Goal: Task Accomplishment & Management: Complete application form

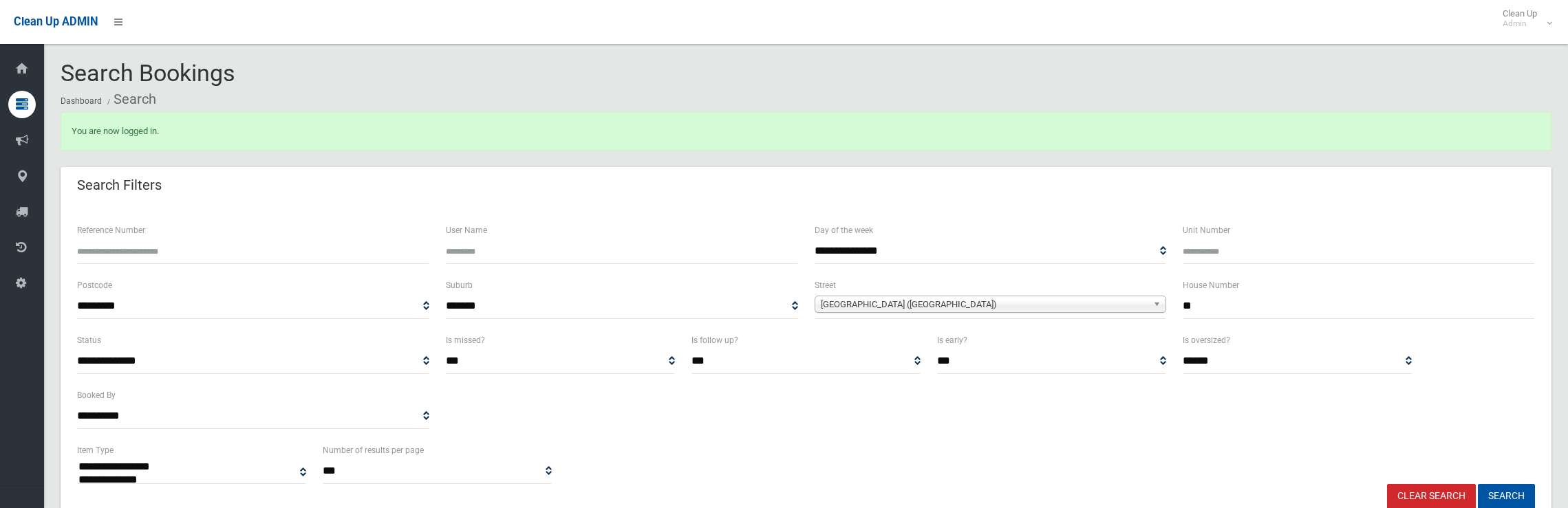
select select
drag, startPoint x: 1236, startPoint y: 310, endPoint x: 1093, endPoint y: 312, distance: 143.0
click at [1093, 312] on div "**********" at bounding box center [806, 304] width 1475 height 55
type input "**"
click at [1045, 301] on span "Canterton Street (HURLSTONE PARK 2193)" at bounding box center [984, 305] width 328 height 17
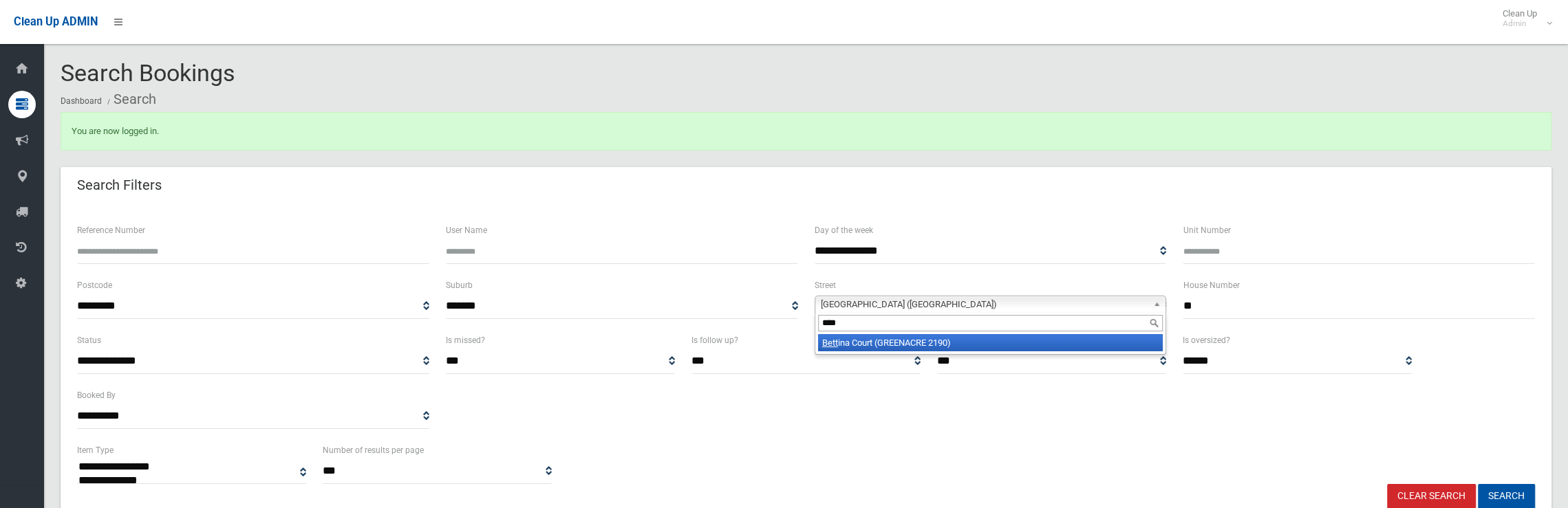
type input "****"
click at [947, 346] on li "Bett ina Court (GREENACRE 2190)" at bounding box center [990, 342] width 346 height 17
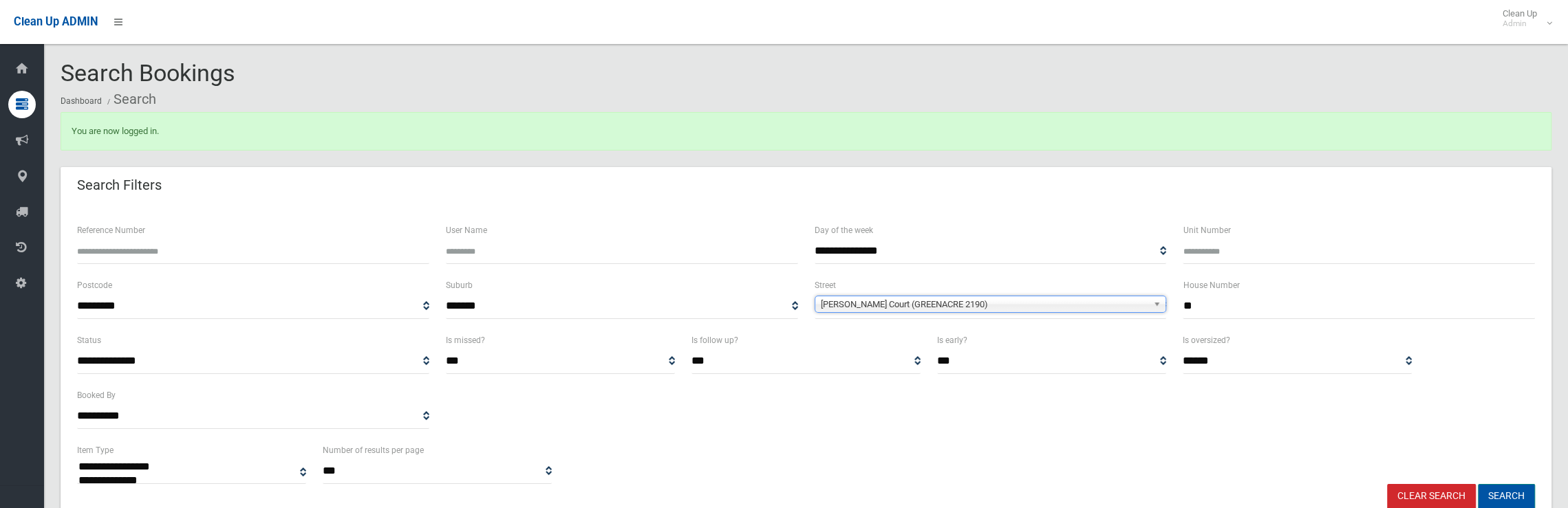
click at [1508, 496] on button "Search" at bounding box center [1506, 497] width 57 height 26
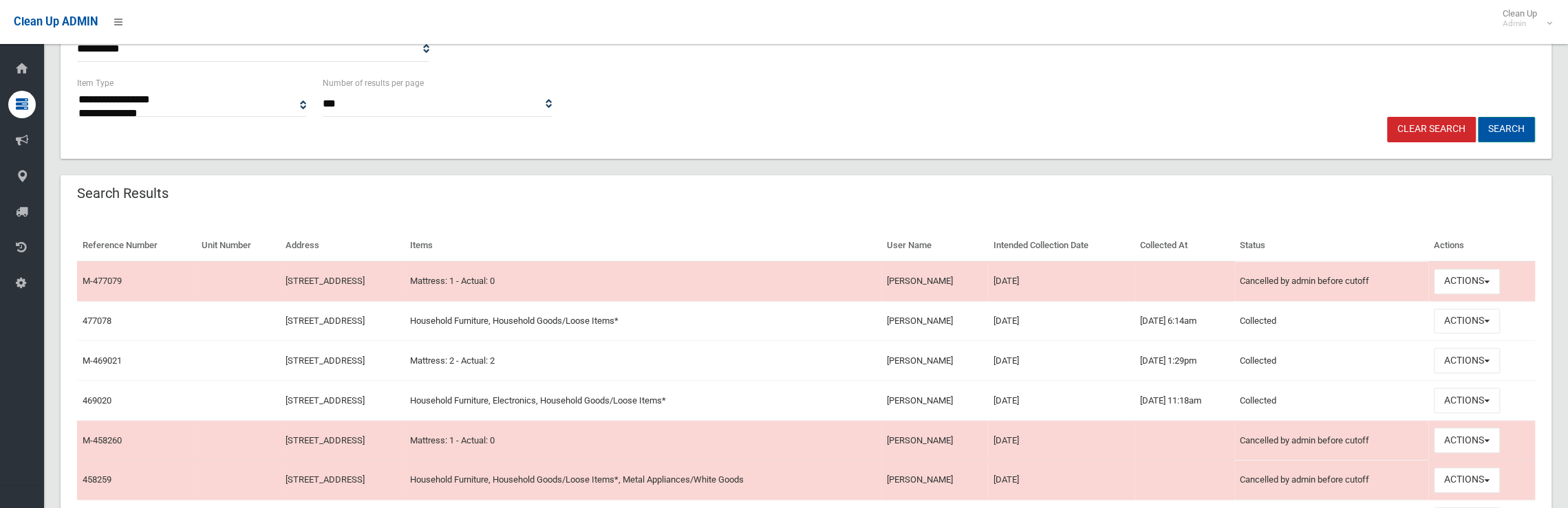
scroll to position [482, 0]
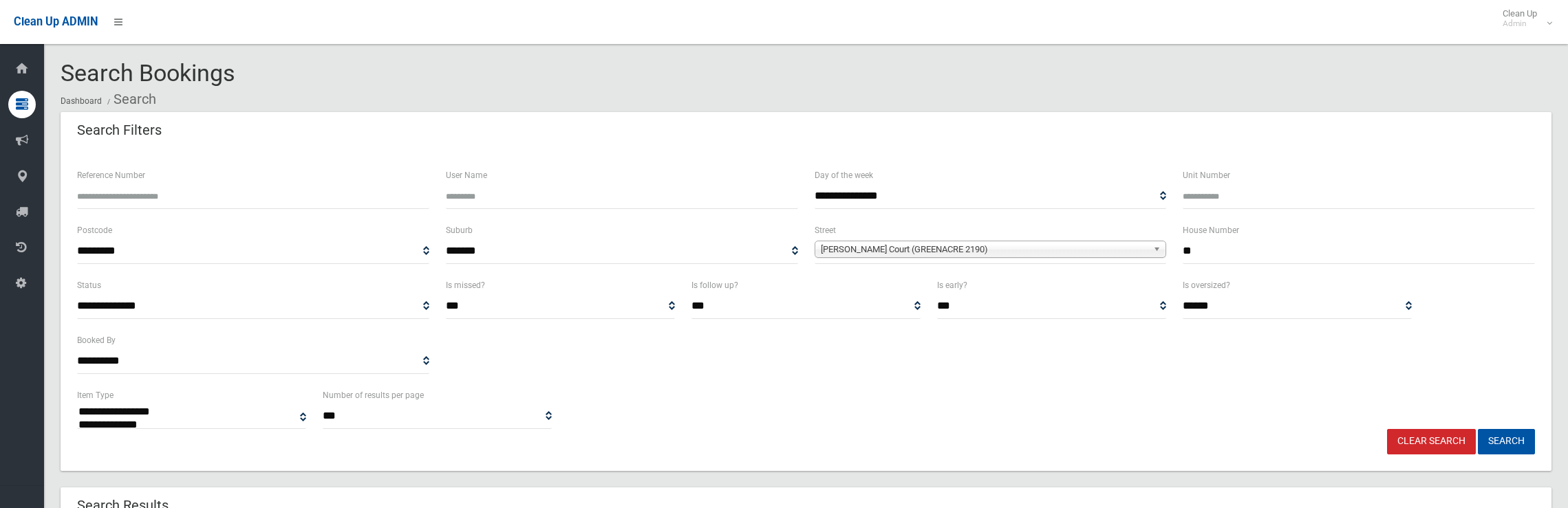
select select
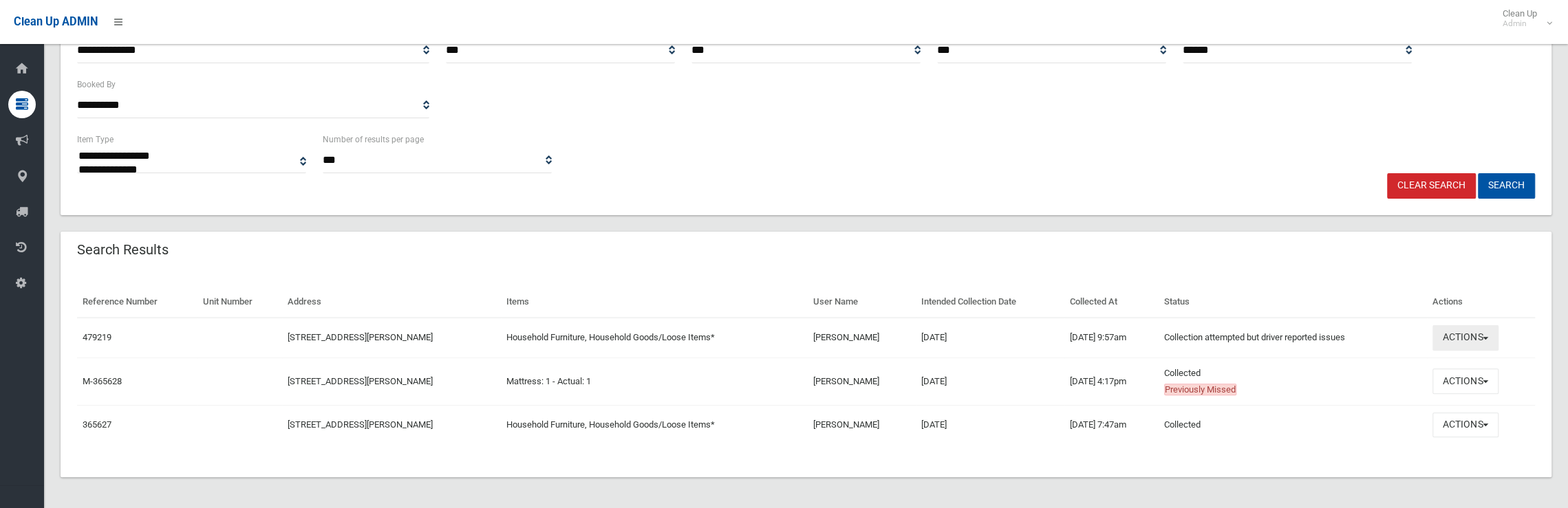
click at [1487, 333] on button "Actions" at bounding box center [1466, 338] width 66 height 26
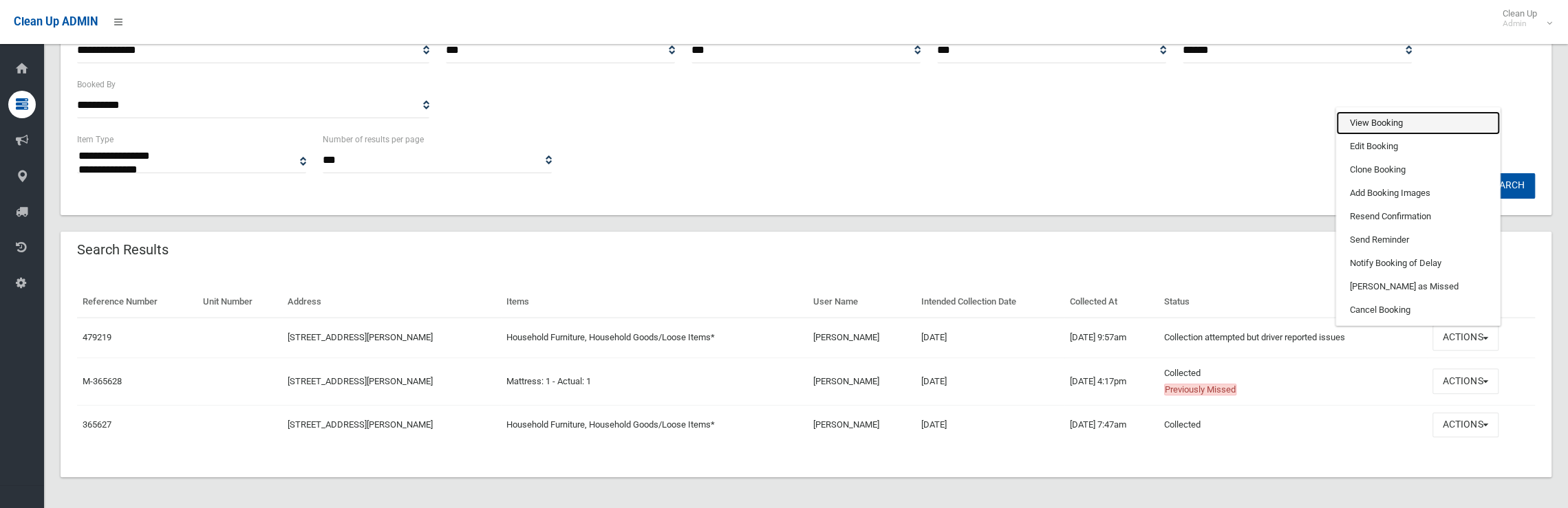
click at [1377, 117] on link "View Booking" at bounding box center [1417, 123] width 163 height 23
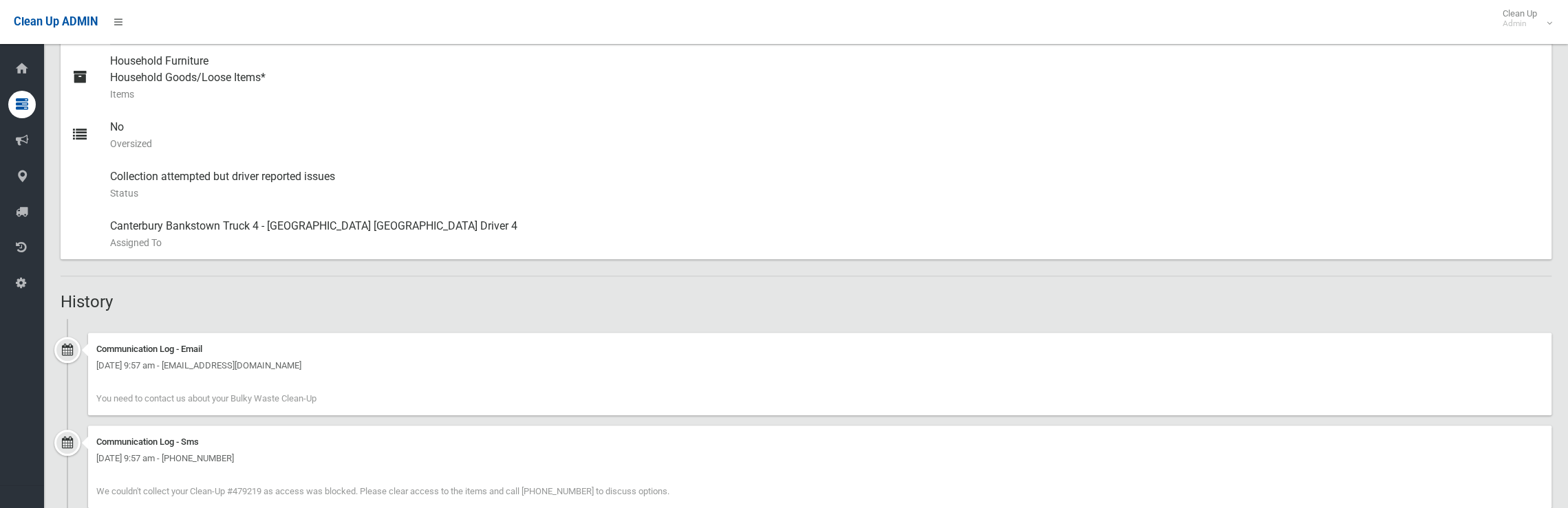
scroll to position [756, 0]
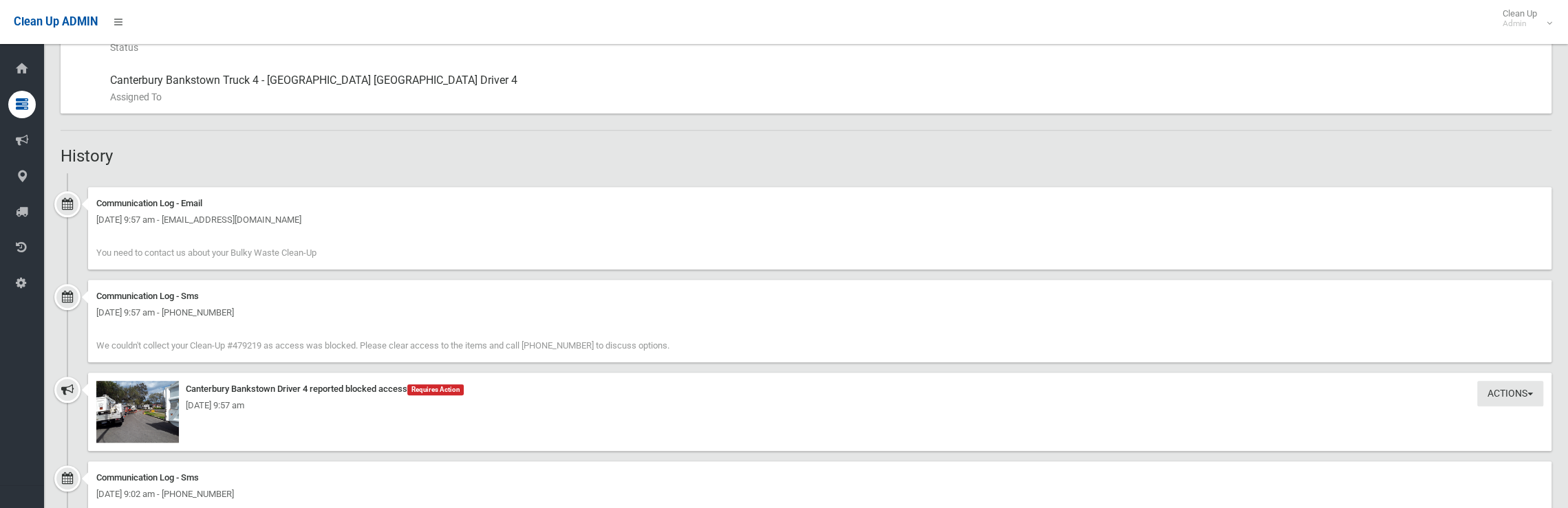
click at [163, 406] on div "Monday 8th September 2025 - 9:57 am" at bounding box center [819, 406] width 1447 height 17
click at [163, 421] on img at bounding box center [138, 412] width 83 height 62
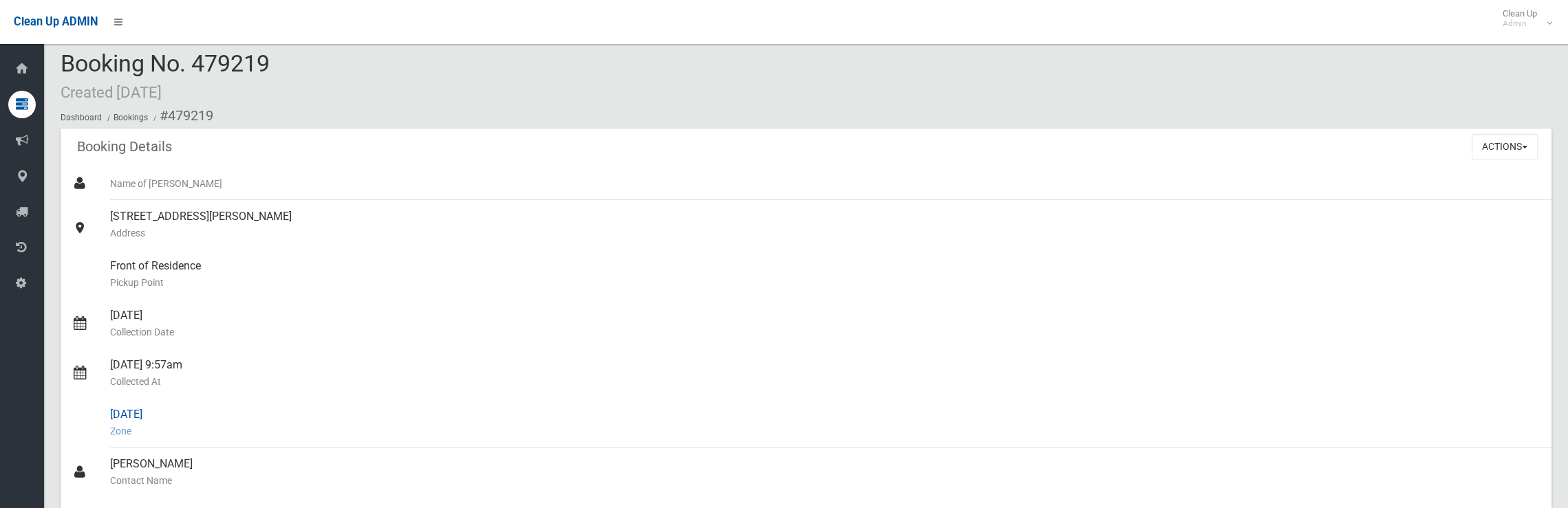
scroll to position [0, 0]
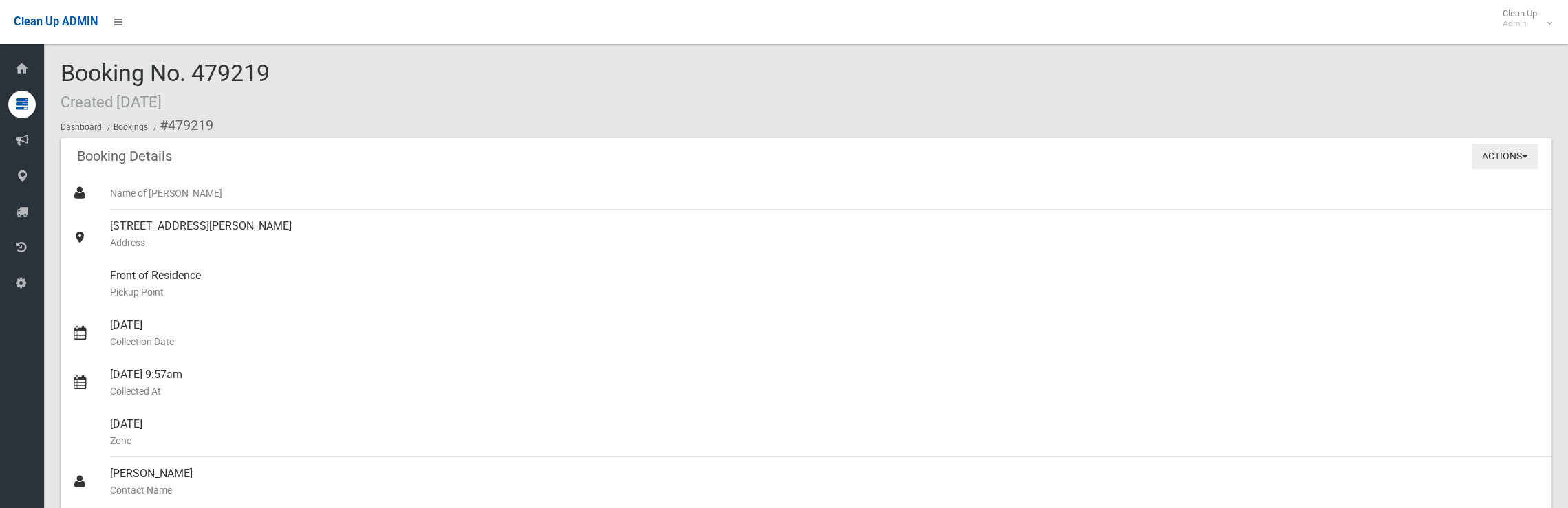
click at [1474, 159] on button "Actions" at bounding box center [1505, 157] width 66 height 26
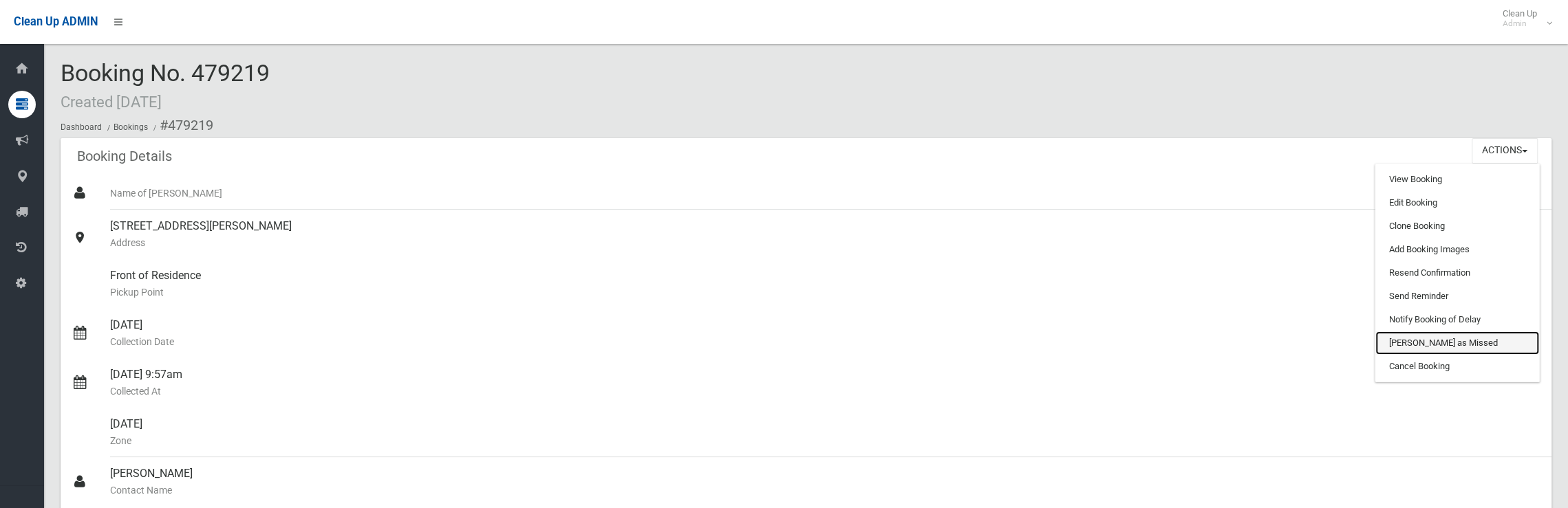
click at [1425, 341] on link "[PERSON_NAME] as Missed" at bounding box center [1457, 342] width 163 height 23
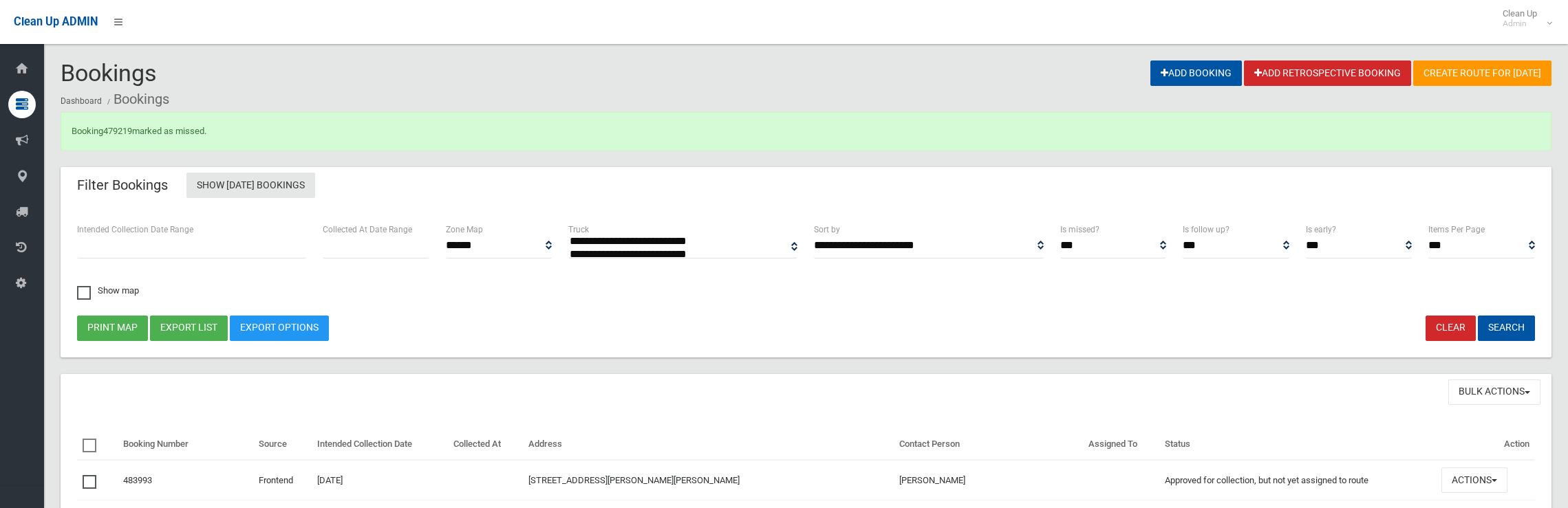
select select
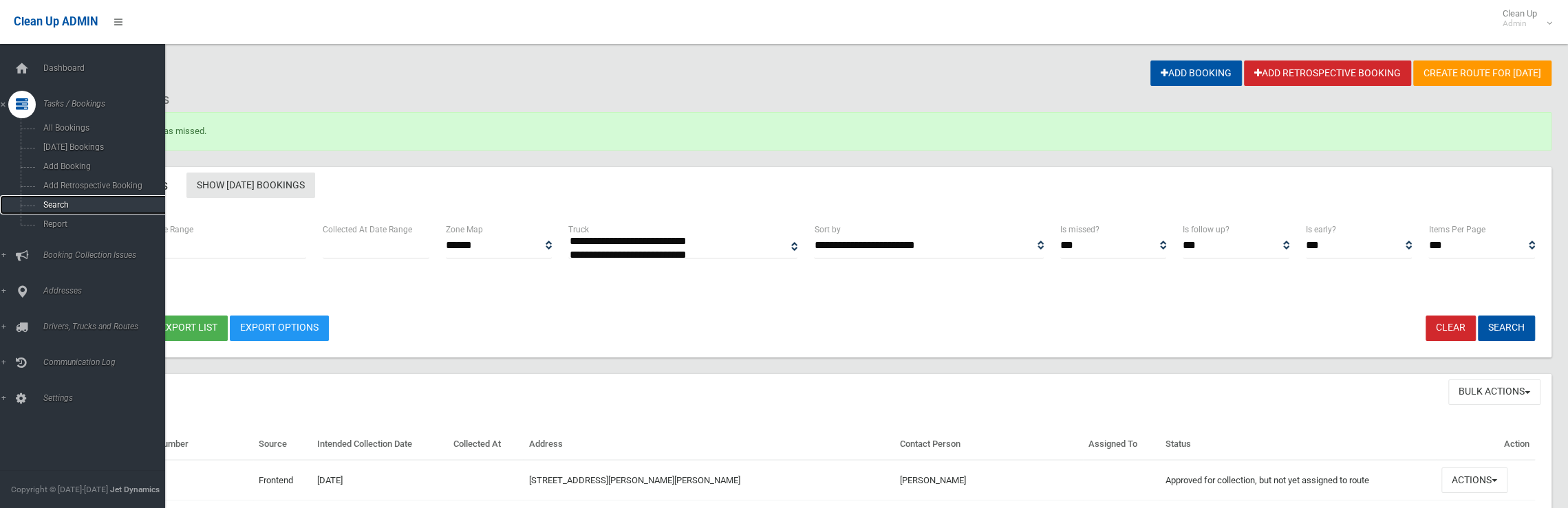
click at [53, 208] on span "Search" at bounding box center [101, 205] width 124 height 10
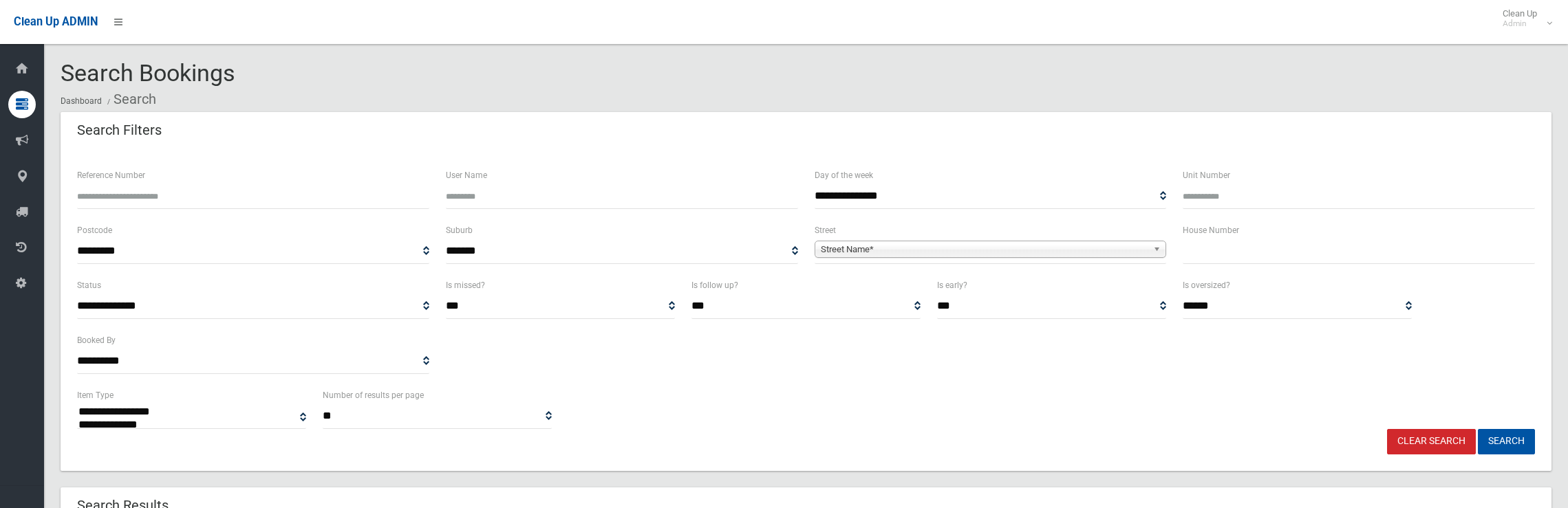
select select
click at [1338, 240] on input "text" at bounding box center [1359, 251] width 352 height 26
type input "**"
click at [1094, 249] on span "Street Name*" at bounding box center [984, 250] width 328 height 17
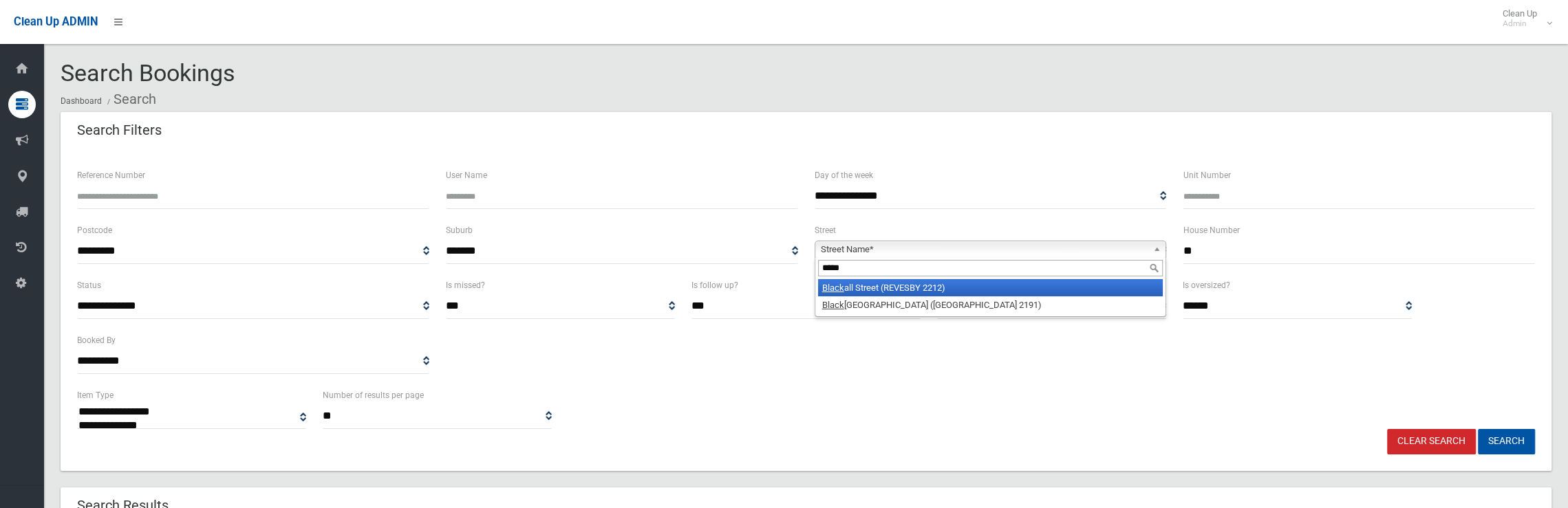
type input "*****"
click at [996, 286] on li "Black all Street (REVESBY 2212)" at bounding box center [990, 287] width 346 height 17
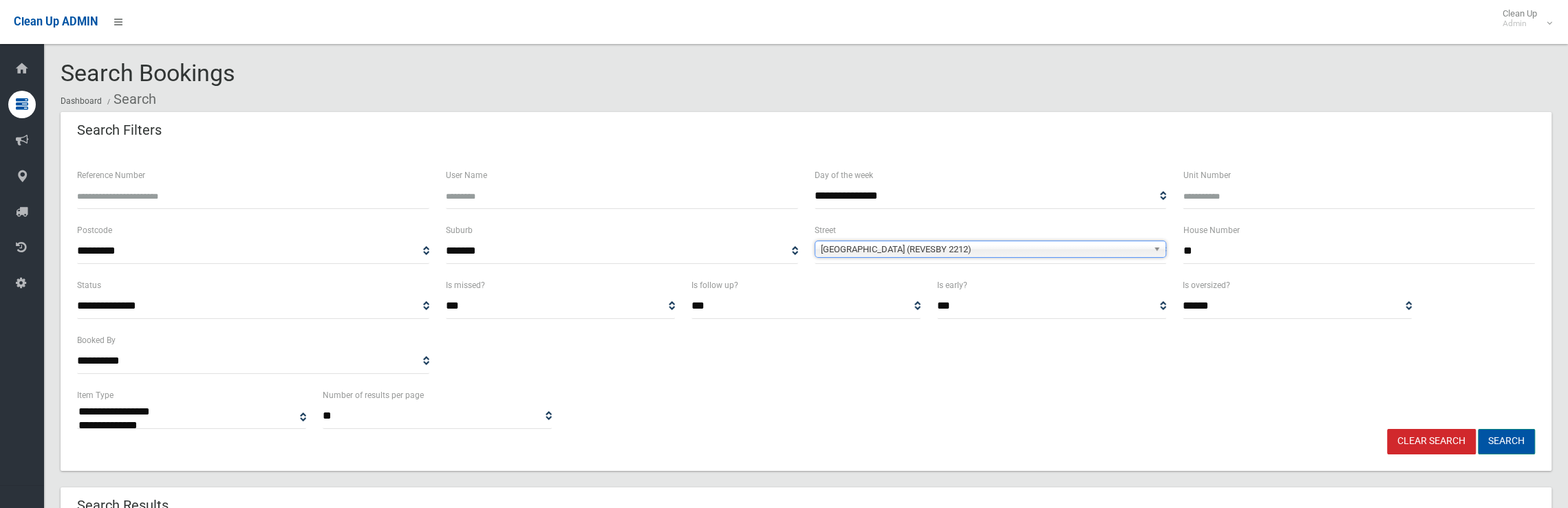
click at [1501, 443] on button "Search" at bounding box center [1506, 442] width 57 height 26
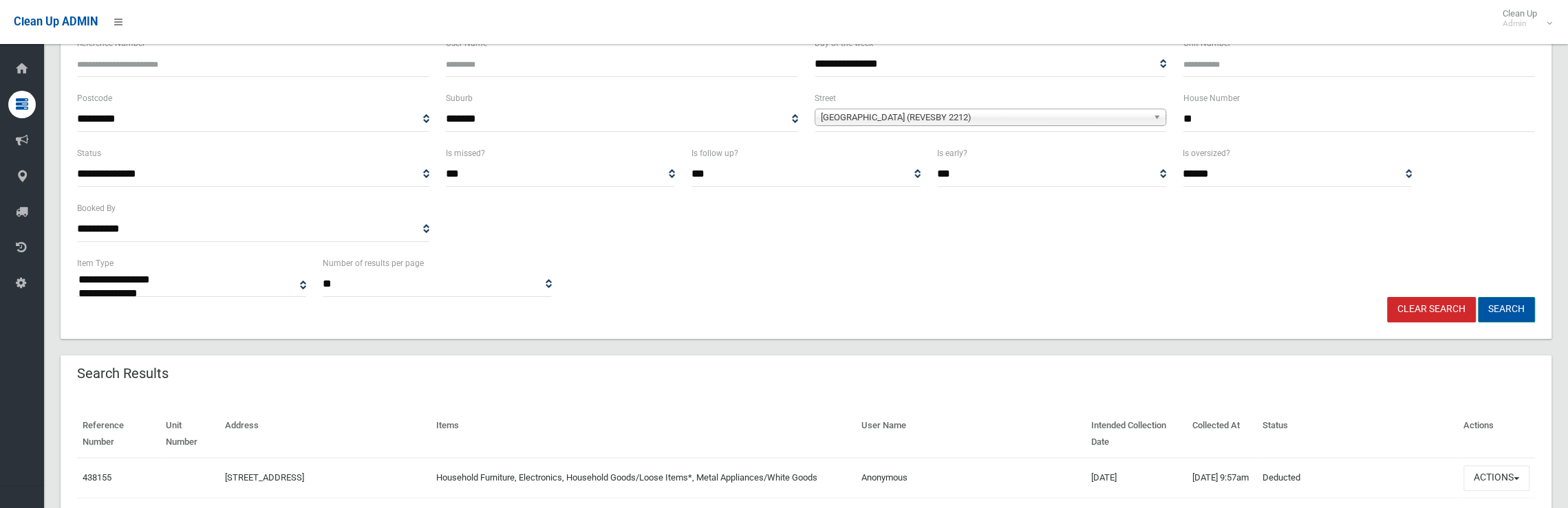
scroll to position [275, 0]
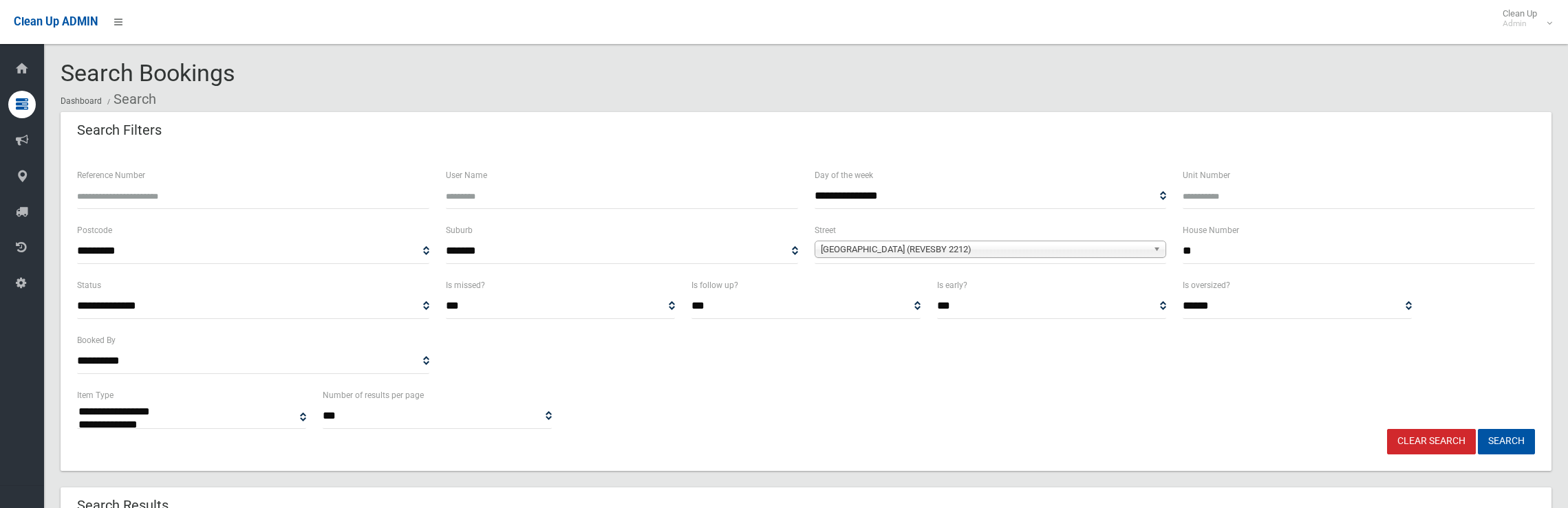
select select
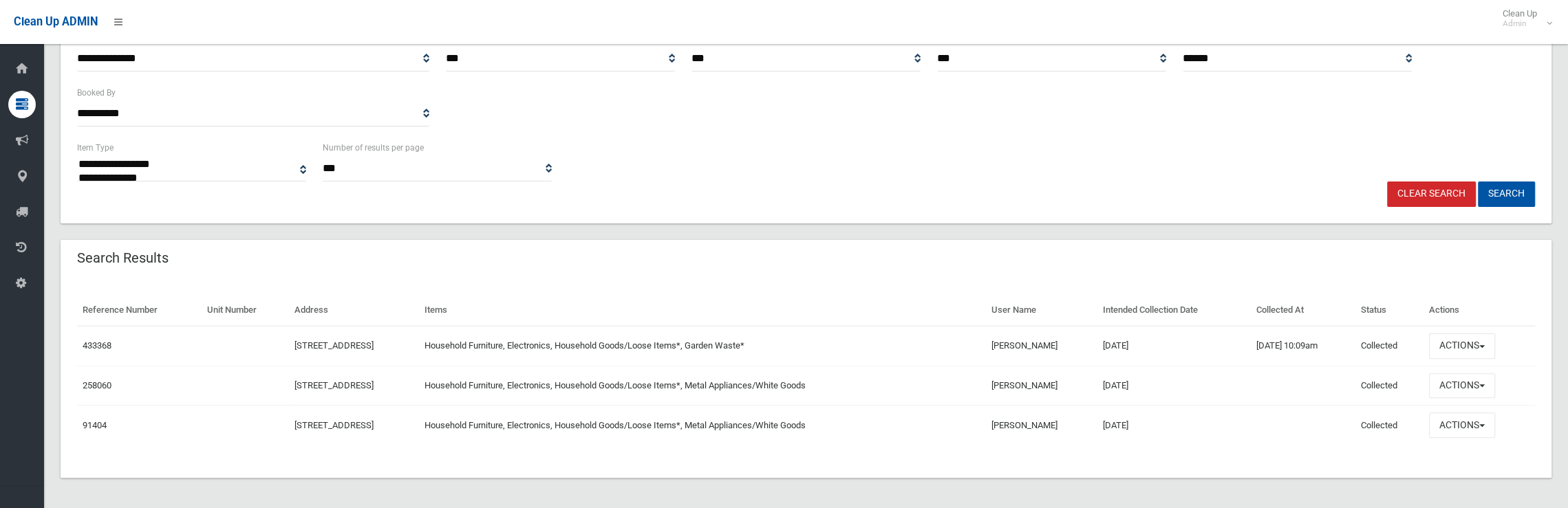
scroll to position [248, 0]
click at [1478, 349] on button "Actions" at bounding box center [1463, 346] width 66 height 26
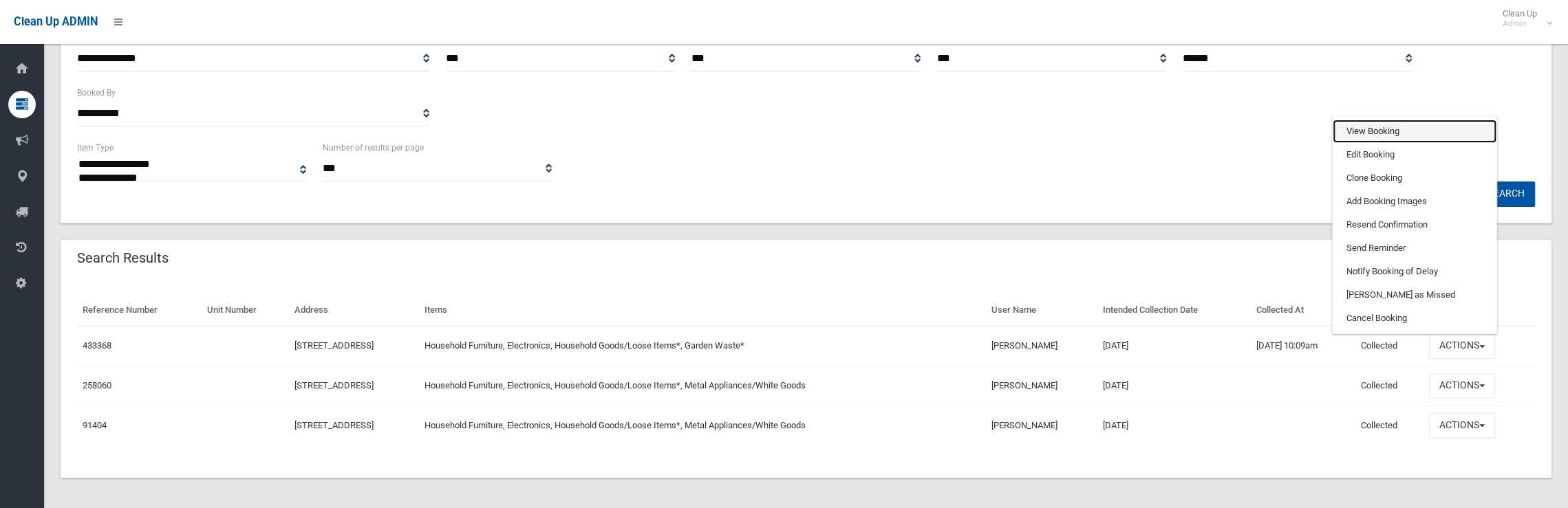
click at [1401, 132] on link "View Booking" at bounding box center [1414, 131] width 163 height 23
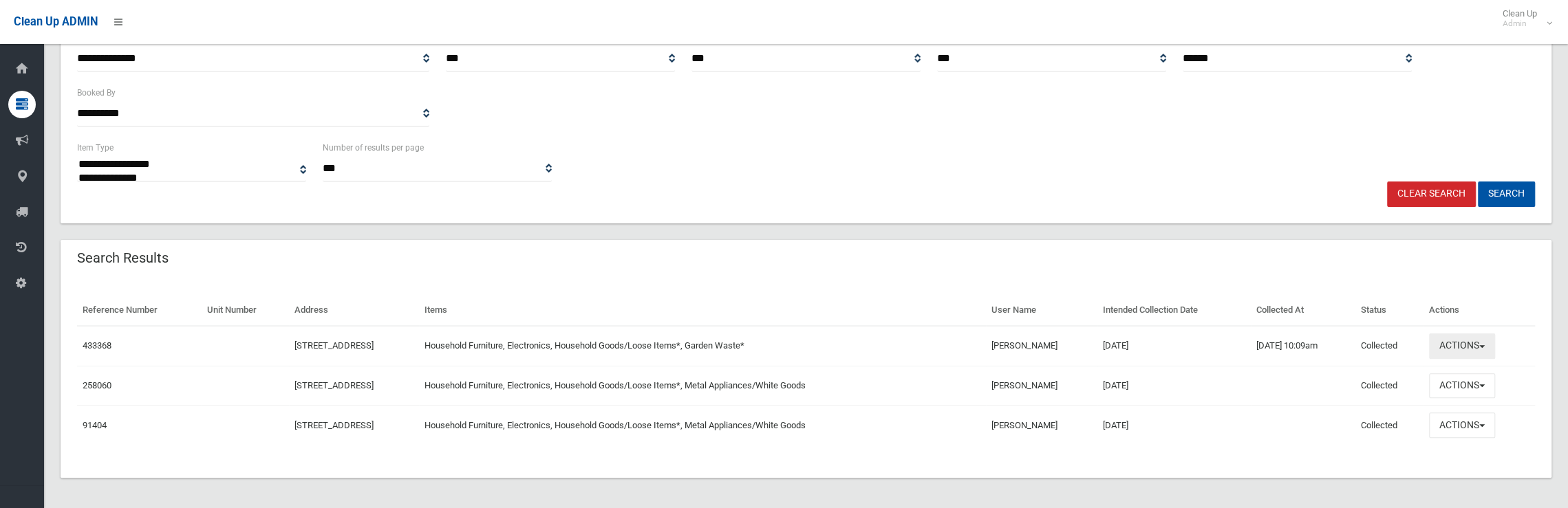
click at [1470, 344] on button "Actions" at bounding box center [1463, 346] width 66 height 26
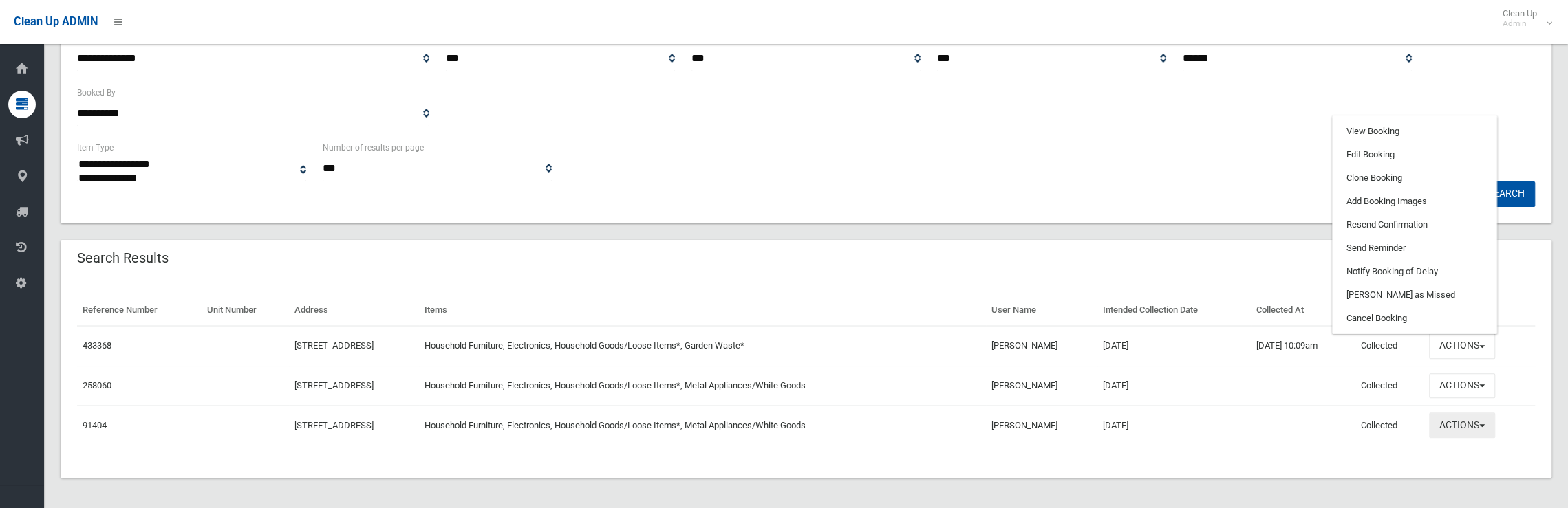
click at [1470, 430] on button "Actions" at bounding box center [1463, 425] width 66 height 26
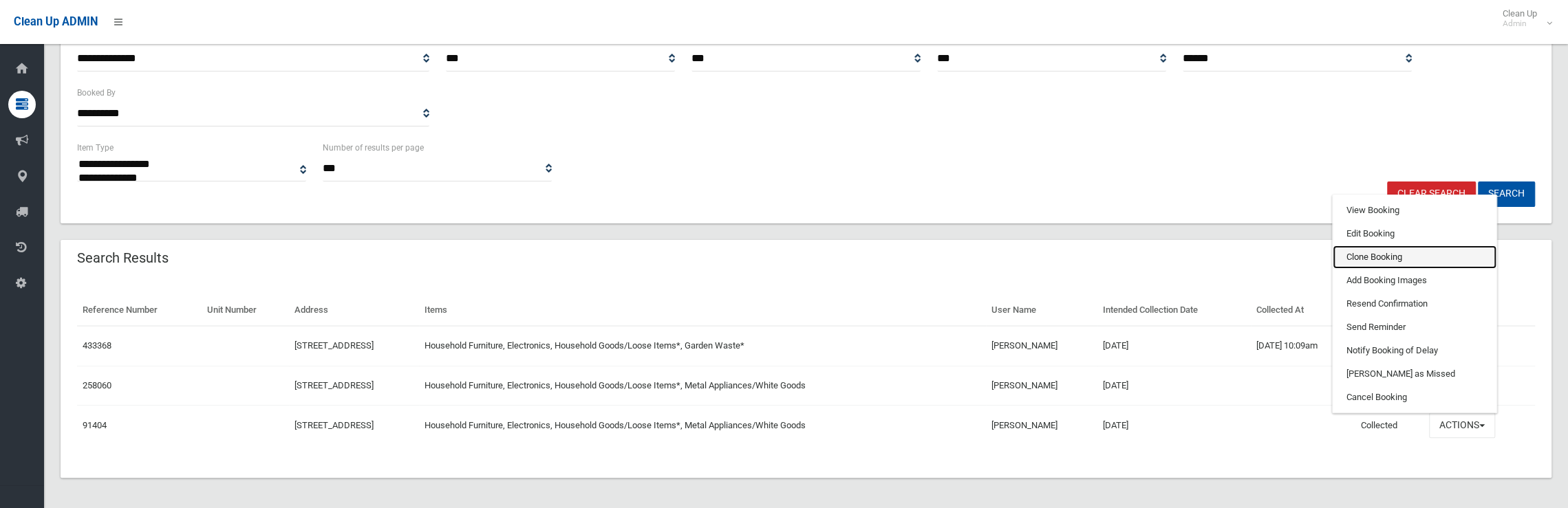
click at [1404, 263] on link "Clone Booking" at bounding box center [1414, 257] width 163 height 23
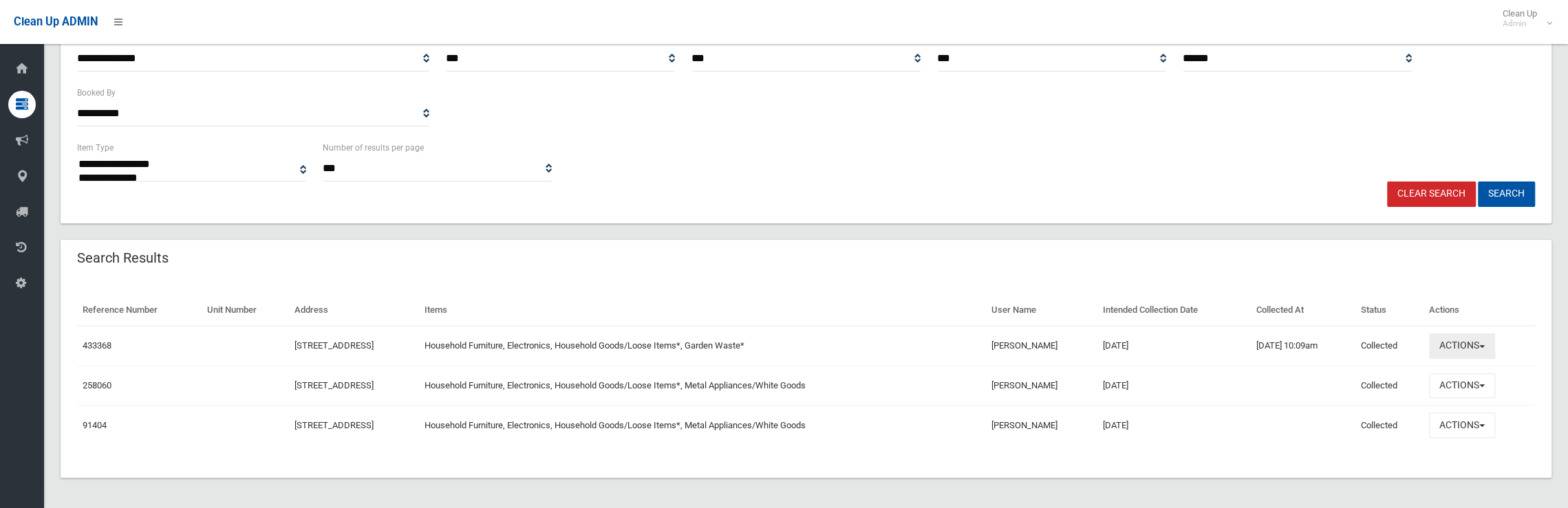
click at [1490, 351] on button "Actions" at bounding box center [1463, 346] width 66 height 26
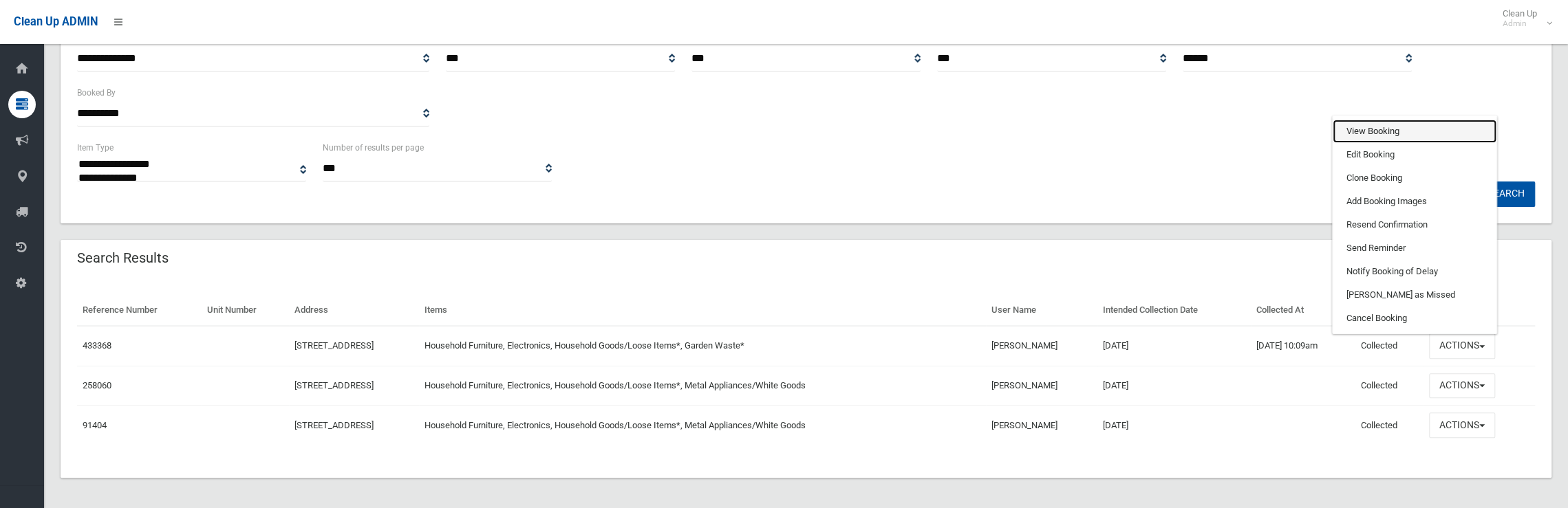
drag, startPoint x: 1368, startPoint y: 130, endPoint x: 1325, endPoint y: 128, distance: 43.0
click at [1368, 130] on link "View Booking" at bounding box center [1414, 131] width 163 height 23
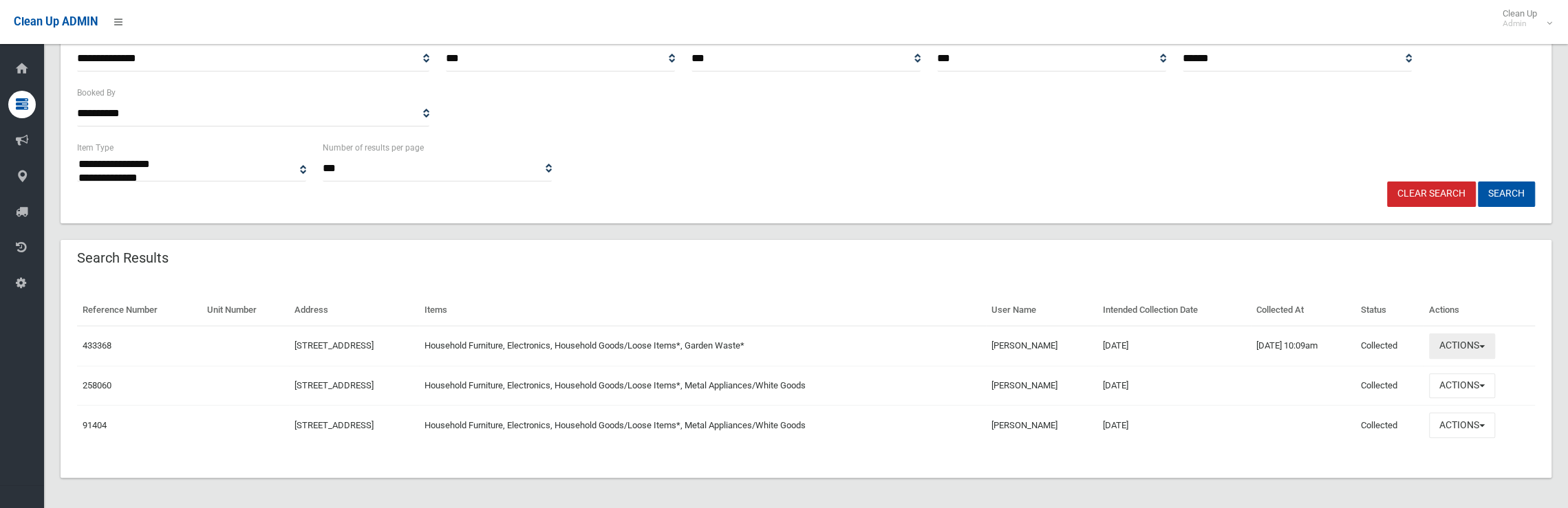
click at [1457, 345] on button "Actions" at bounding box center [1463, 346] width 66 height 26
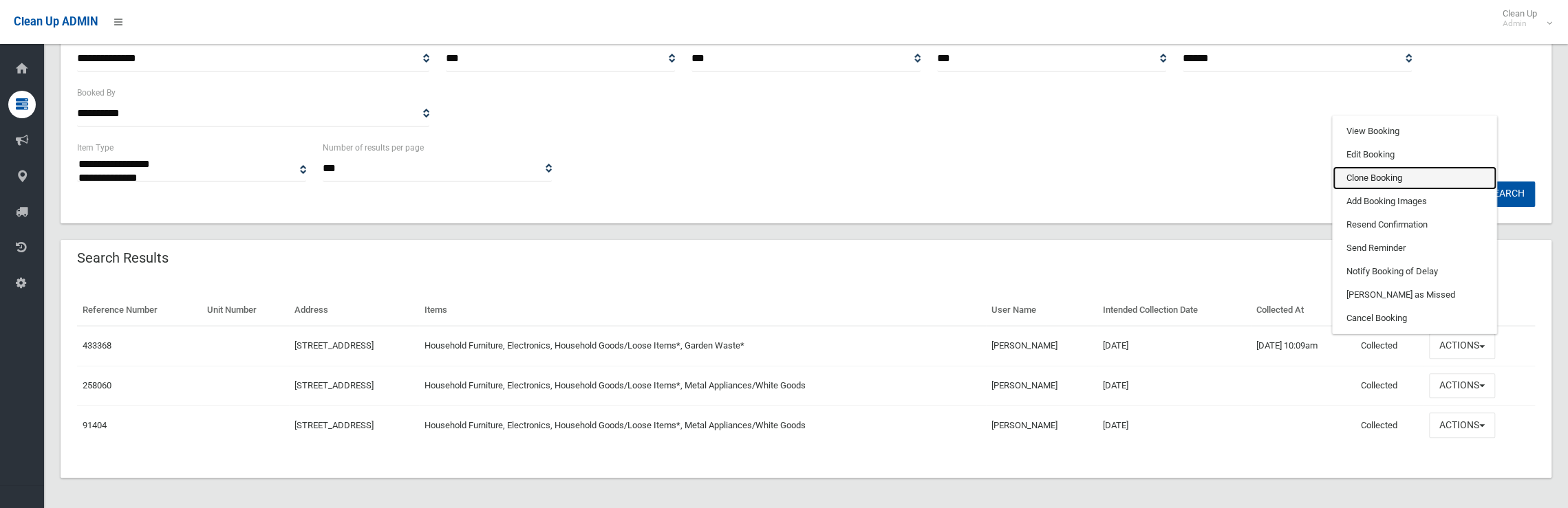
click at [1384, 178] on link "Clone Booking" at bounding box center [1414, 178] width 163 height 23
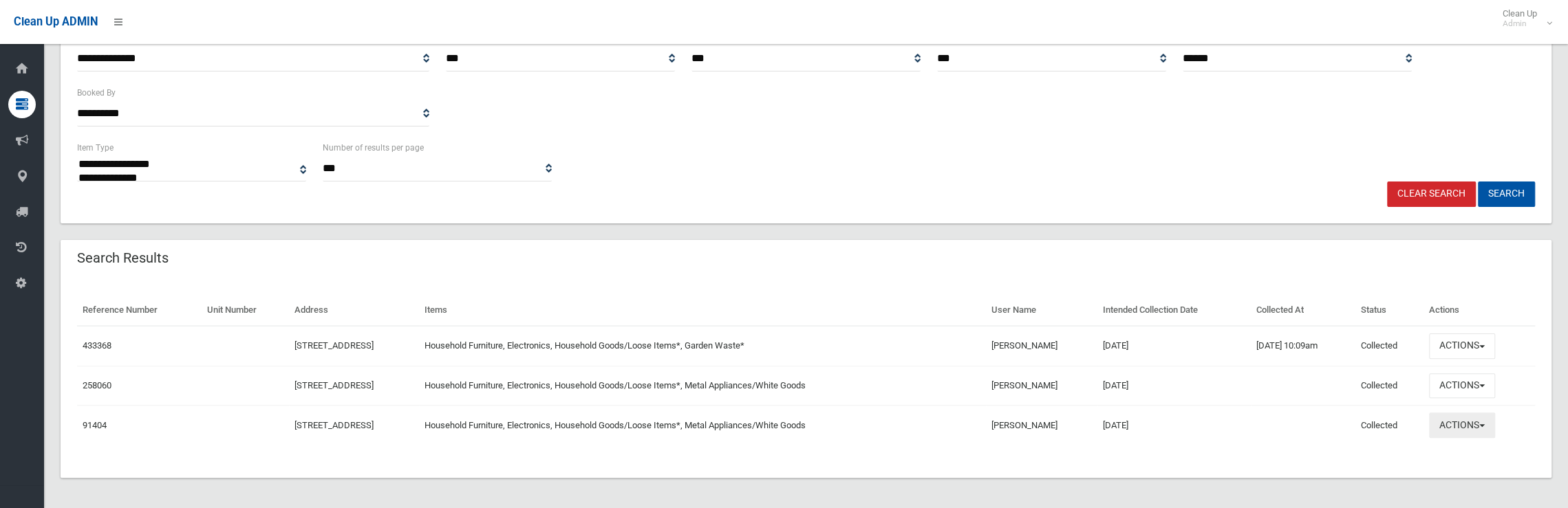
click at [1476, 427] on button "Actions" at bounding box center [1463, 425] width 66 height 26
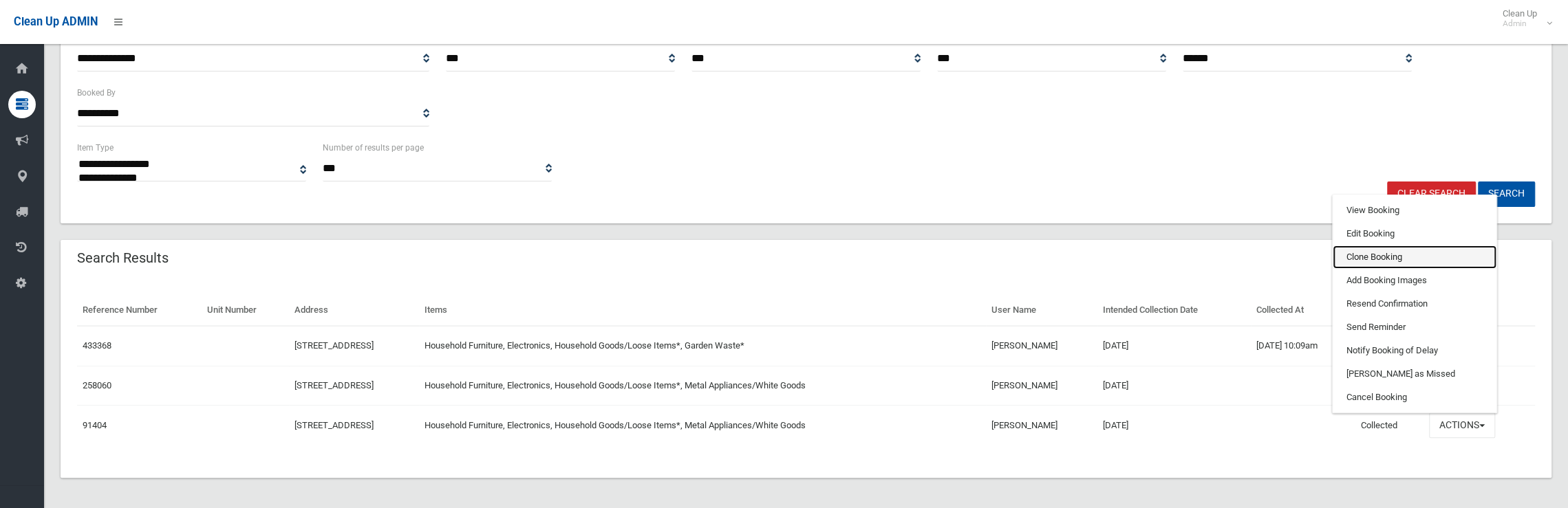
click at [1380, 255] on link "Clone Booking" at bounding box center [1414, 257] width 163 height 23
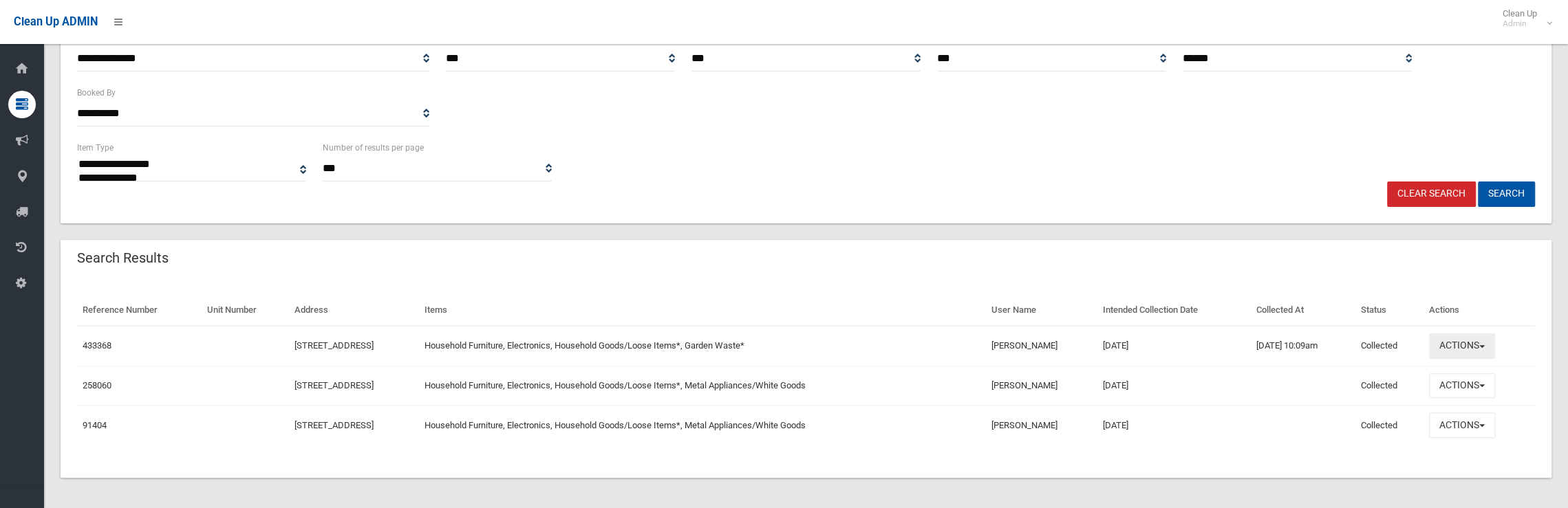
click at [1468, 347] on button "Actions" at bounding box center [1463, 346] width 66 height 26
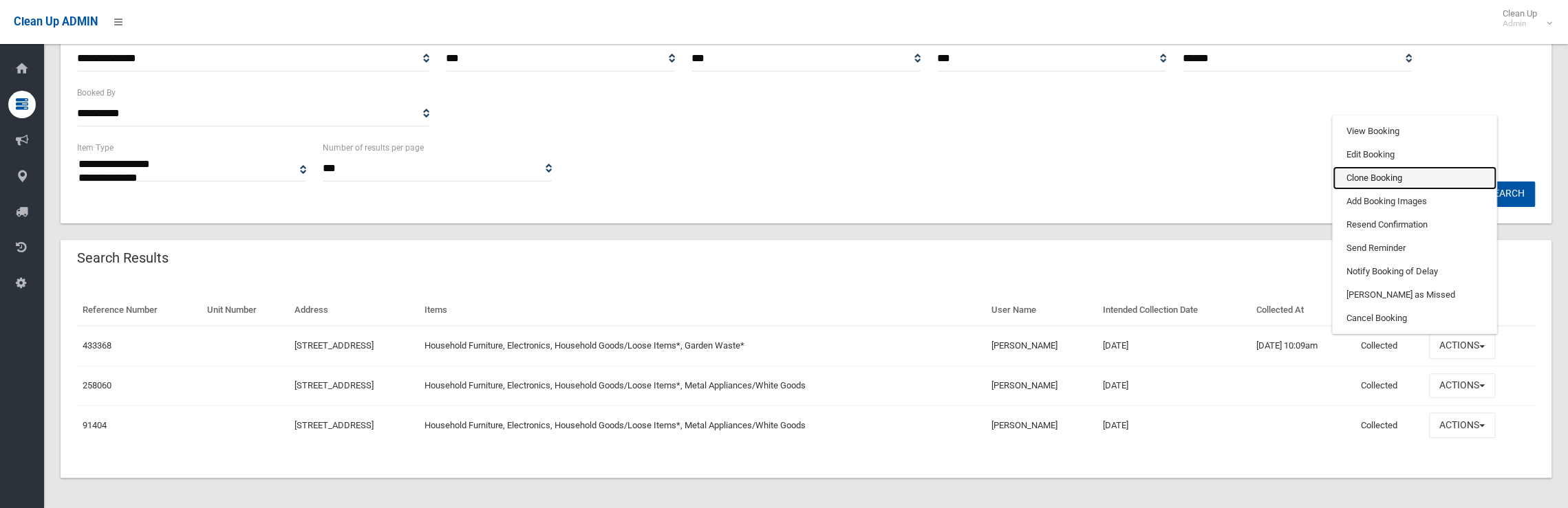
click at [1356, 179] on link "Clone Booking" at bounding box center [1414, 178] width 163 height 23
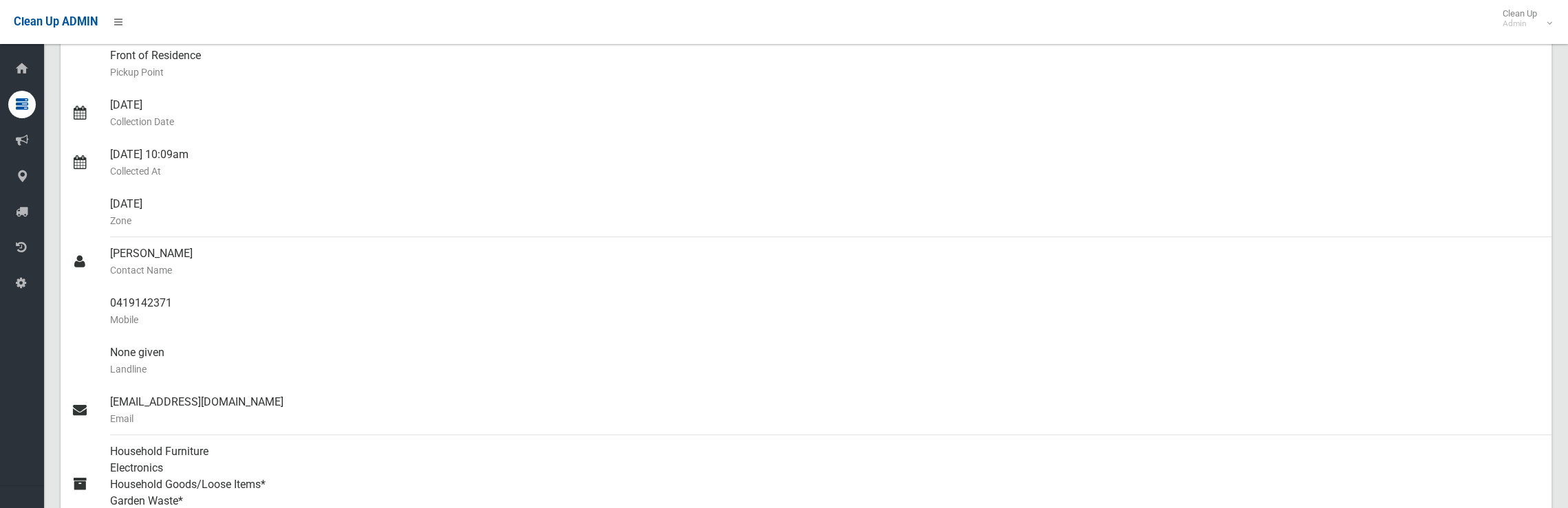
scroll to position [68, 0]
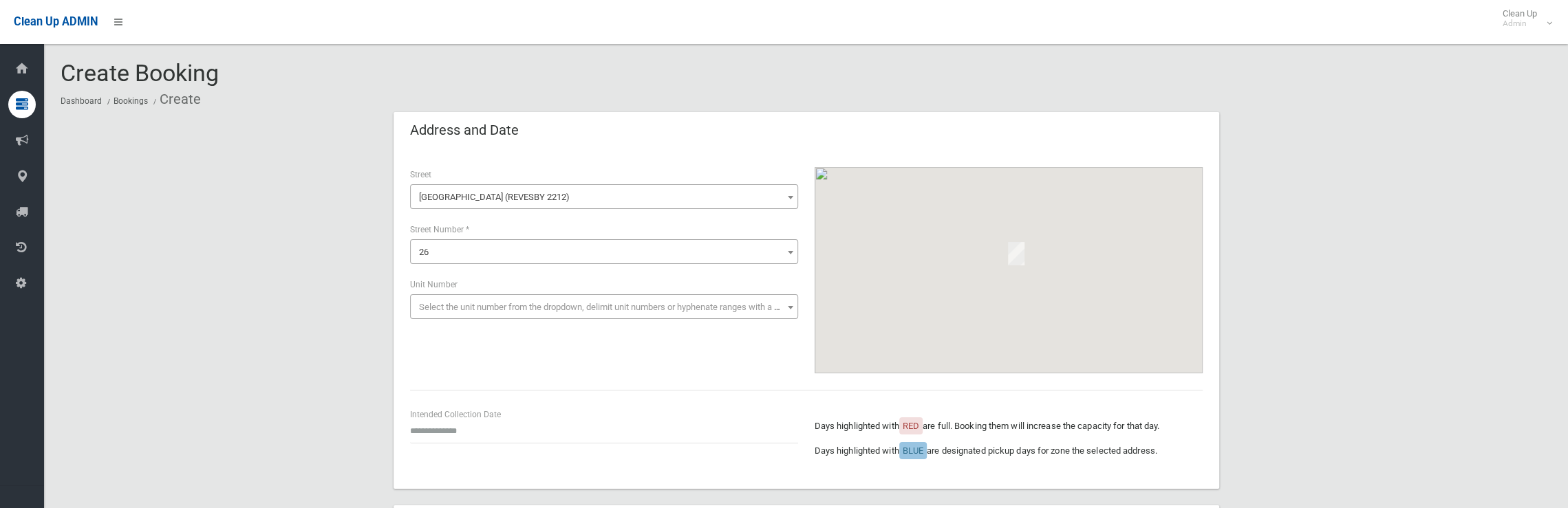
scroll to position [206, 0]
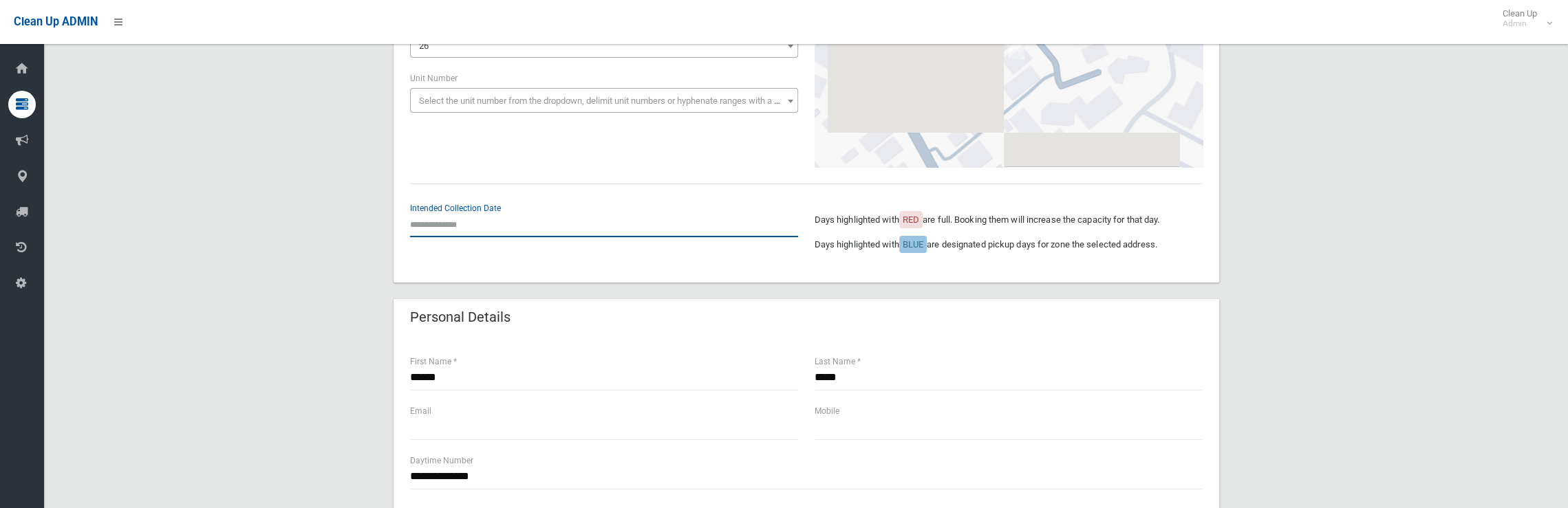
click at [435, 224] on input "text" at bounding box center [604, 224] width 388 height 26
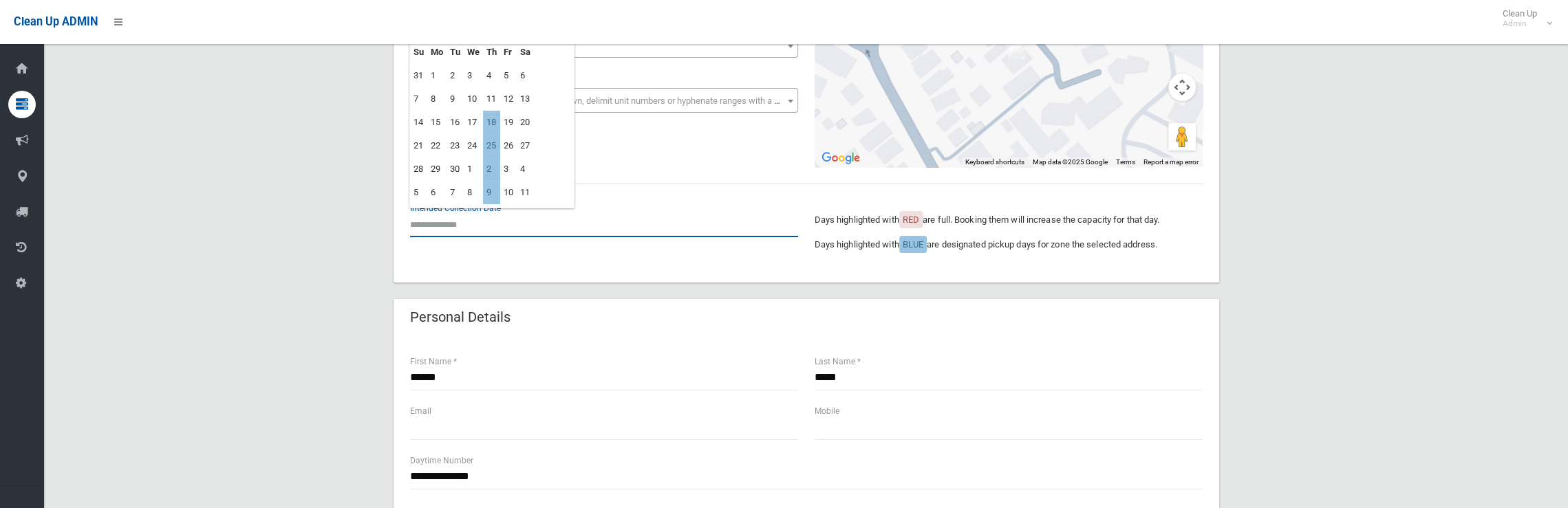
scroll to position [138, 0]
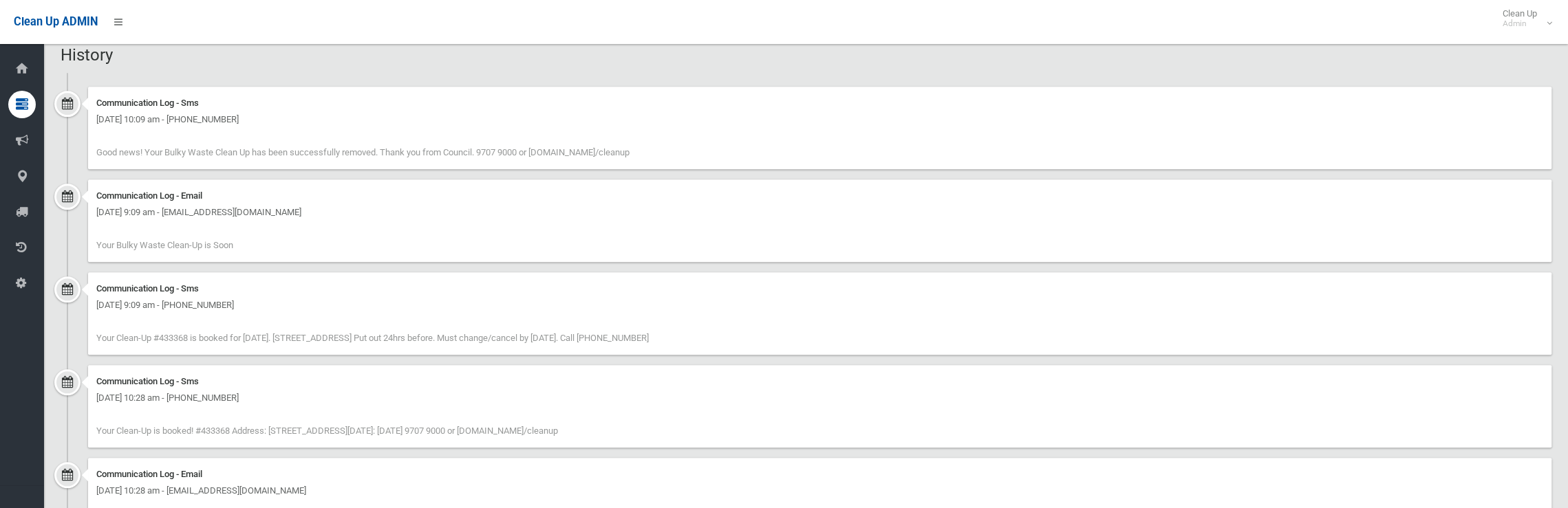
scroll to position [1303, 0]
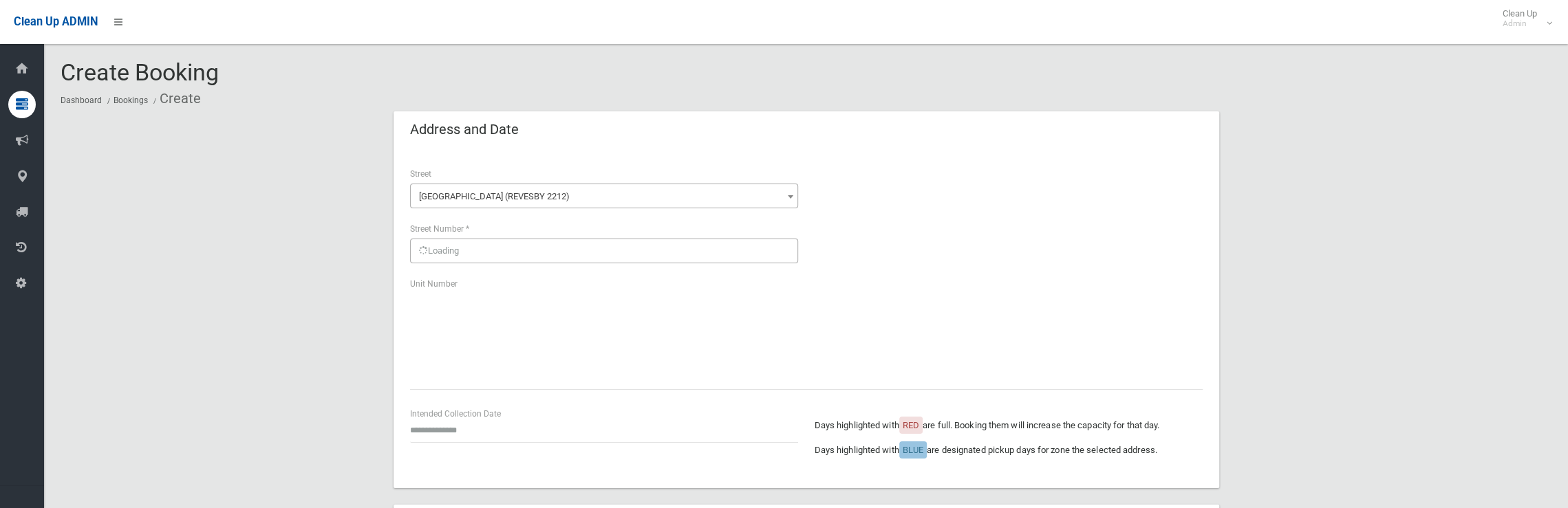
scroll to position [138, 0]
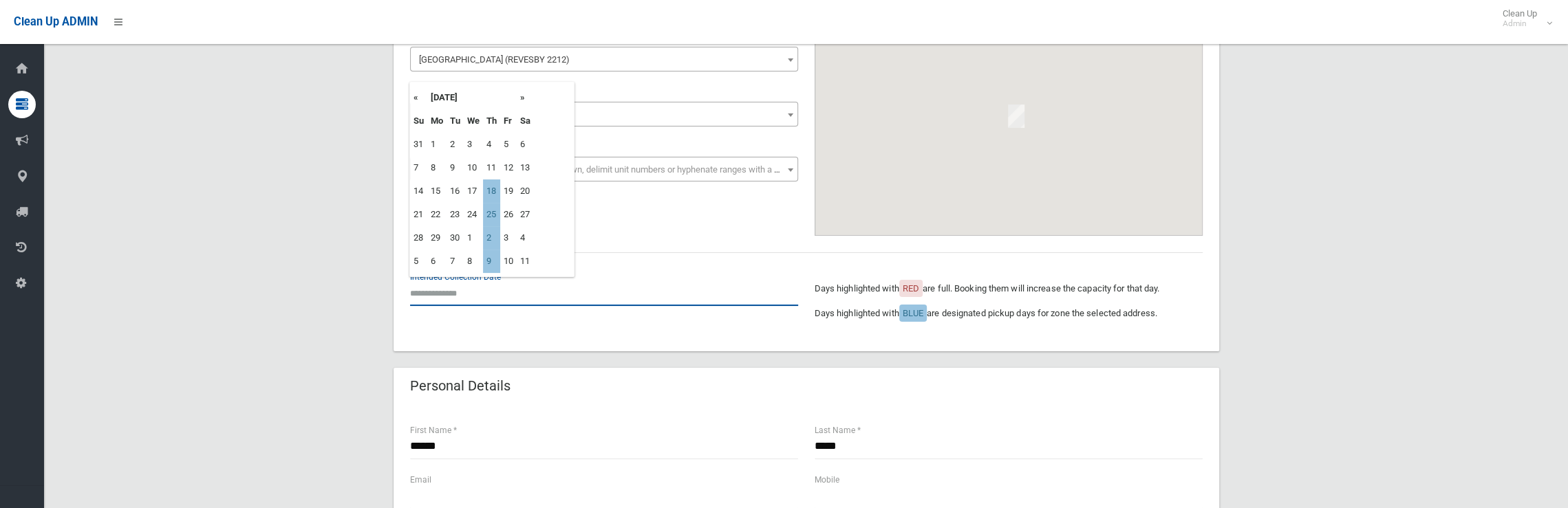
click at [451, 293] on input "text" at bounding box center [604, 294] width 388 height 26
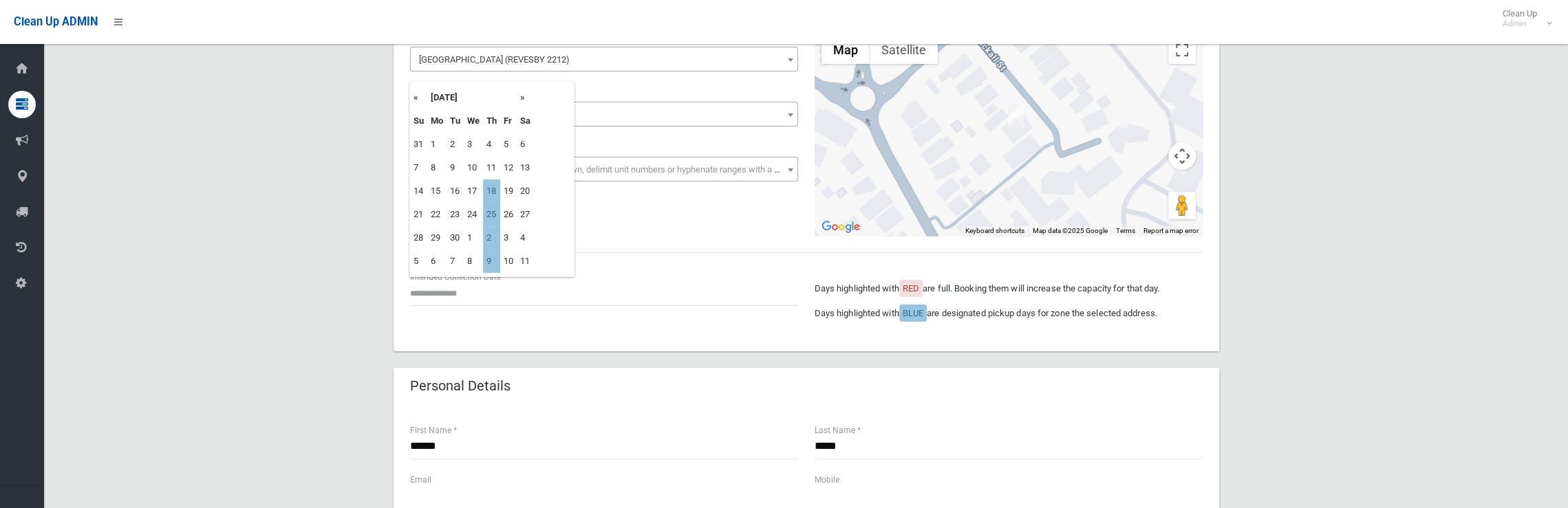
click at [497, 214] on td "25" at bounding box center [491, 214] width 17 height 23
type input "**********"
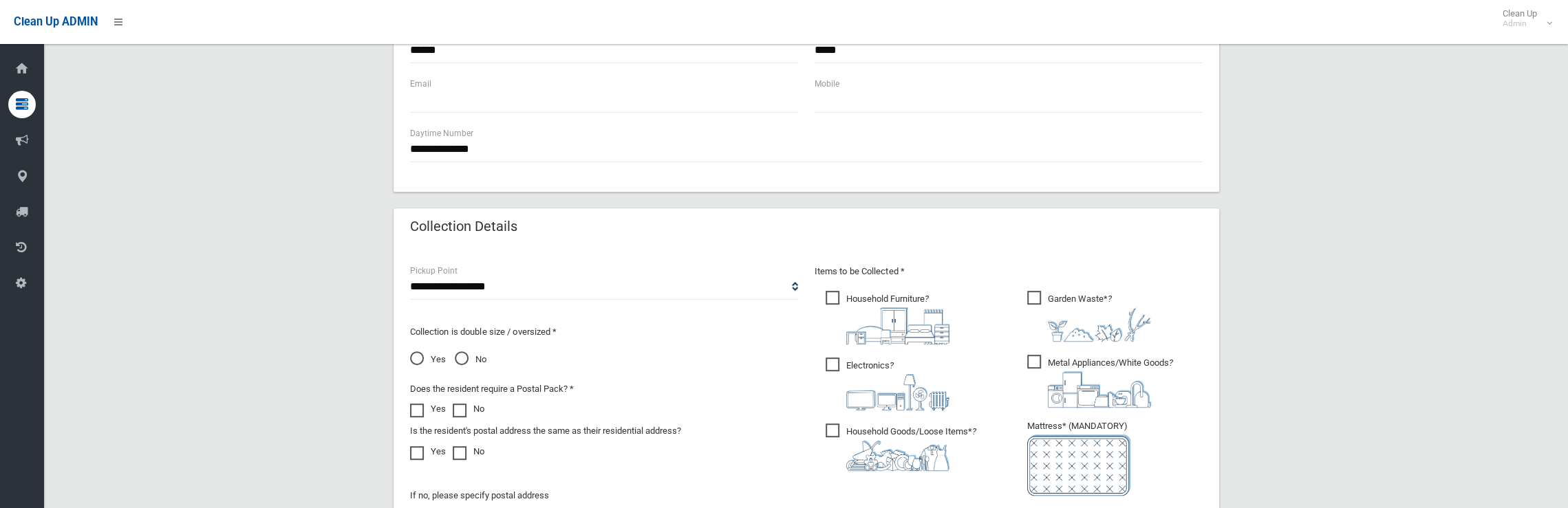
scroll to position [619, 0]
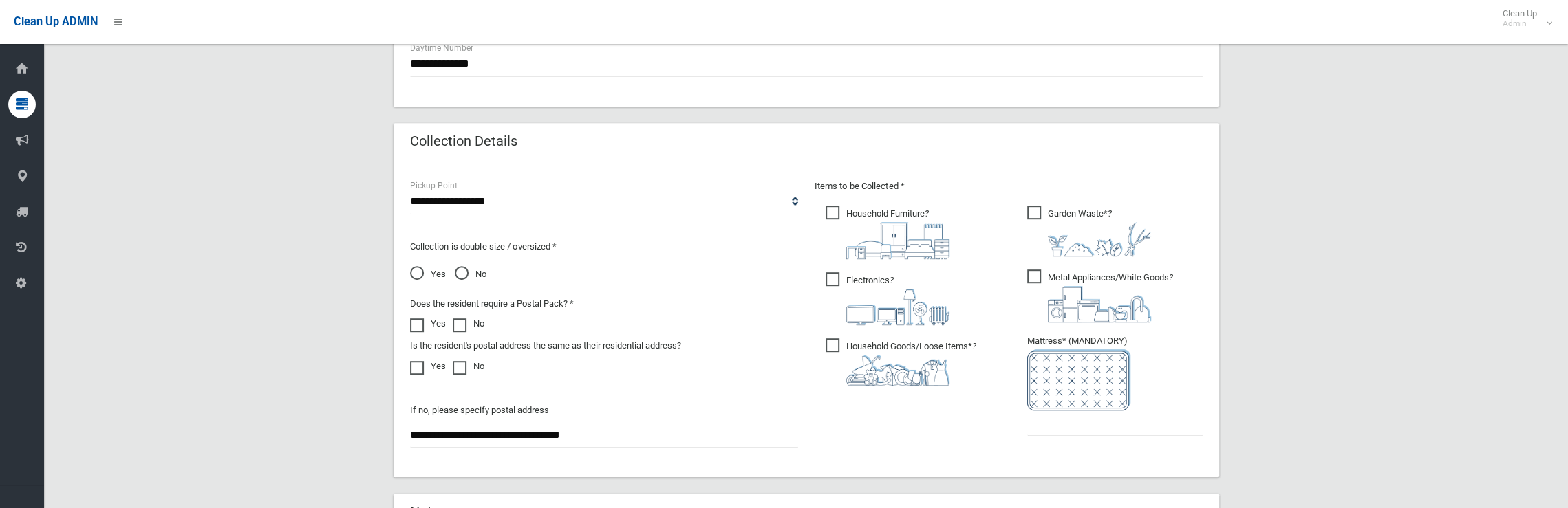
click at [1048, 437] on ul "Garden Waste* ?" at bounding box center [1109, 324] width 187 height 243
click at [1051, 433] on input "text" at bounding box center [1115, 423] width 175 height 26
type input "*"
click at [1033, 216] on span "Garden Waste* ?" at bounding box center [1089, 231] width 124 height 51
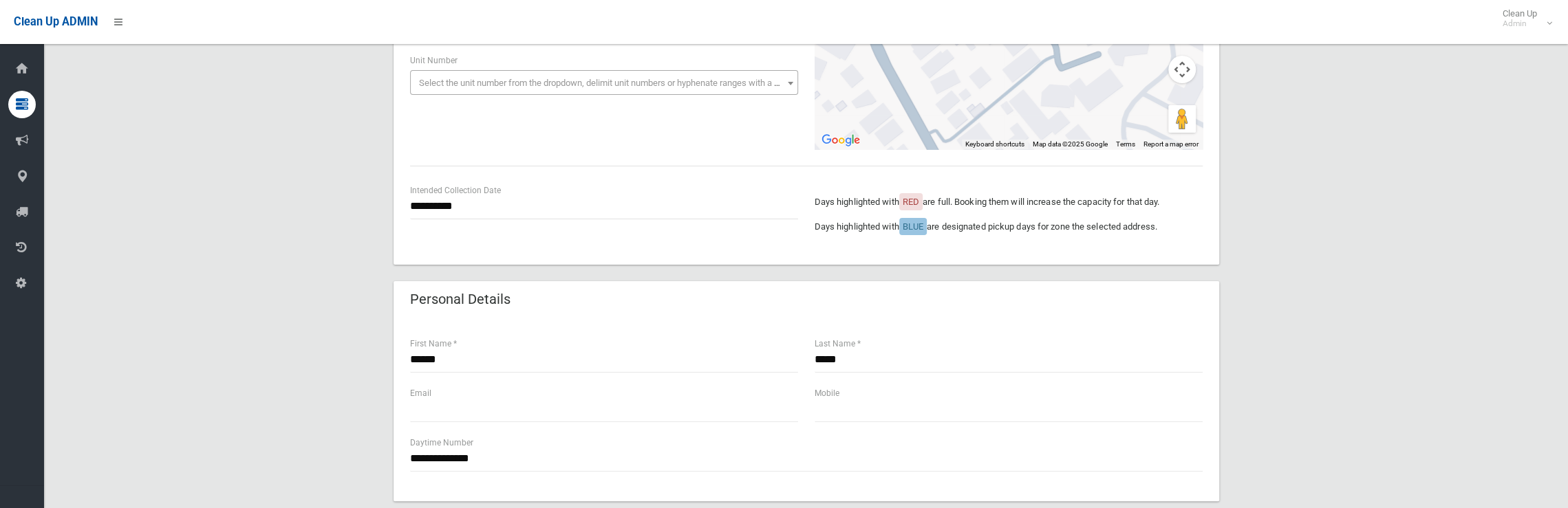
scroll to position [275, 0]
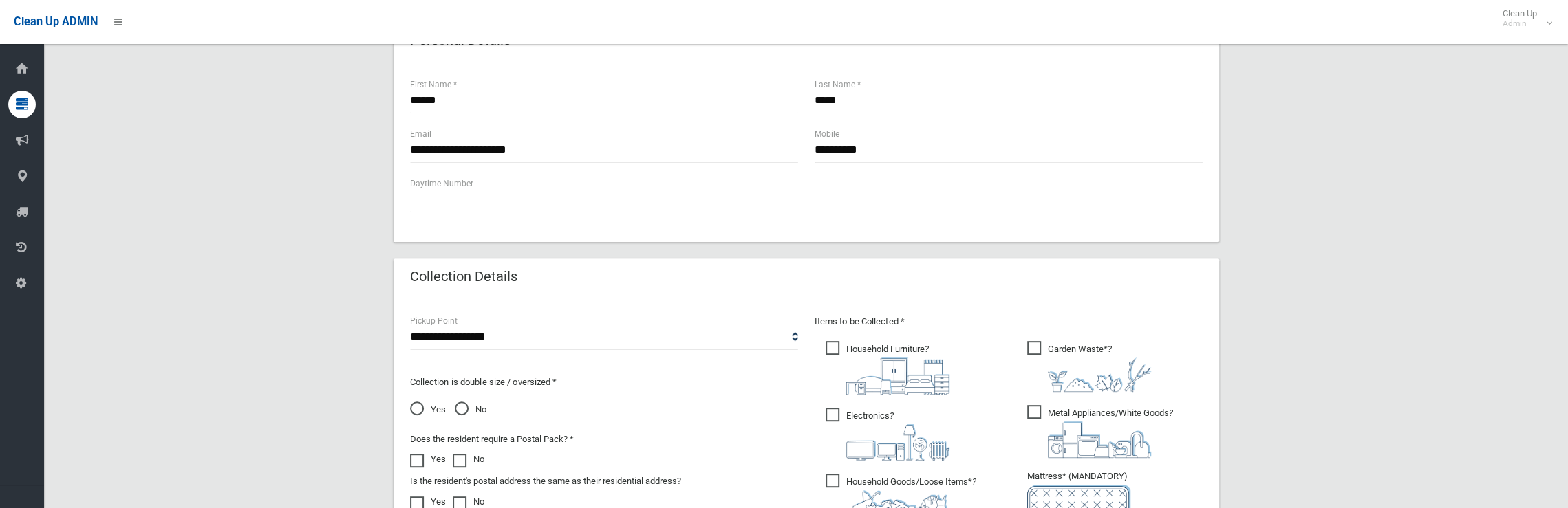
scroll to position [619, 0]
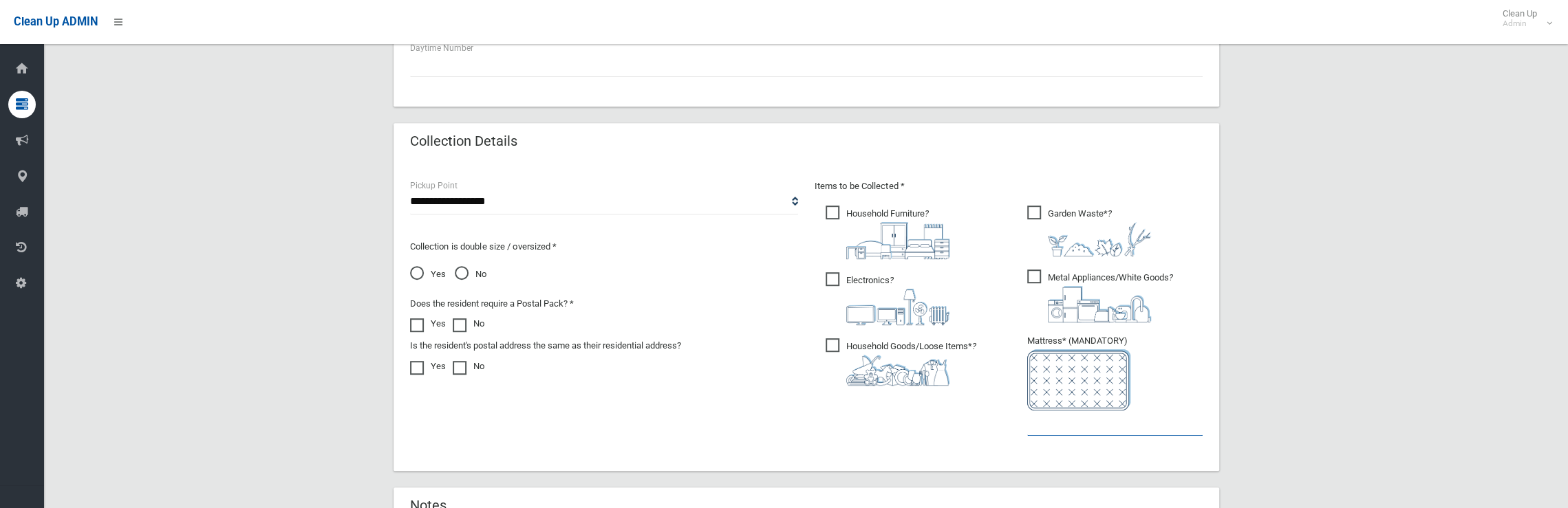
click at [1098, 433] on input "text" at bounding box center [1115, 423] width 175 height 26
type input "*"
click at [1037, 275] on span "Metal Appliances/White Goods ?" at bounding box center [1100, 296] width 146 height 53
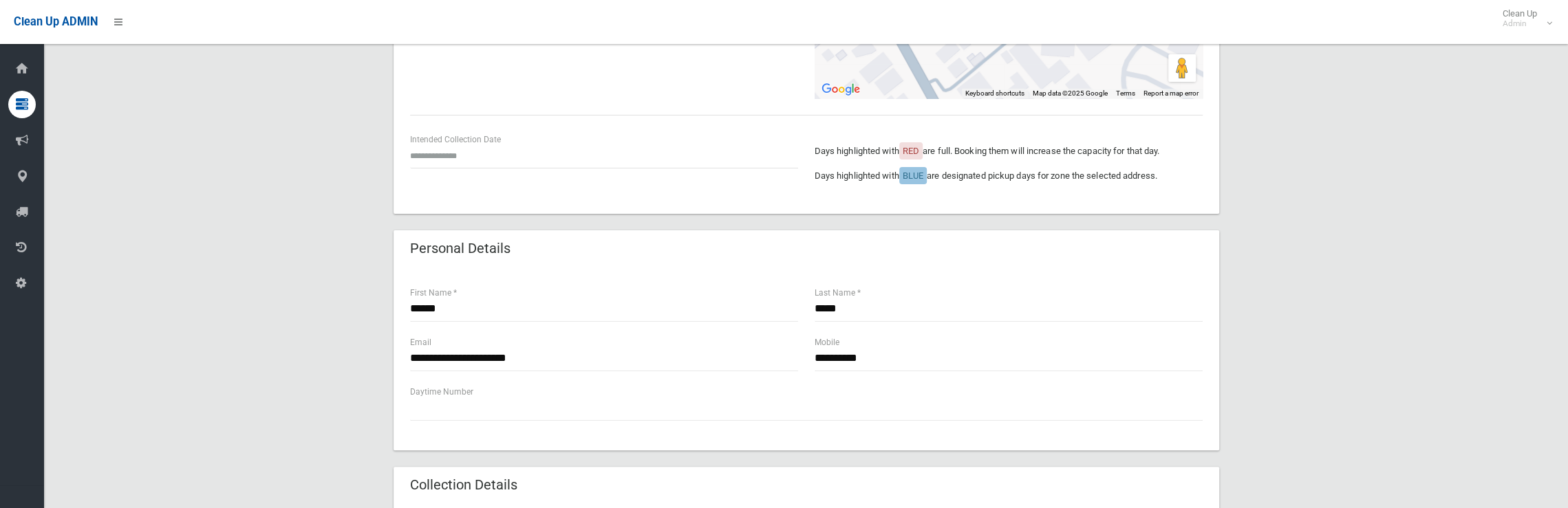
scroll to position [0, 0]
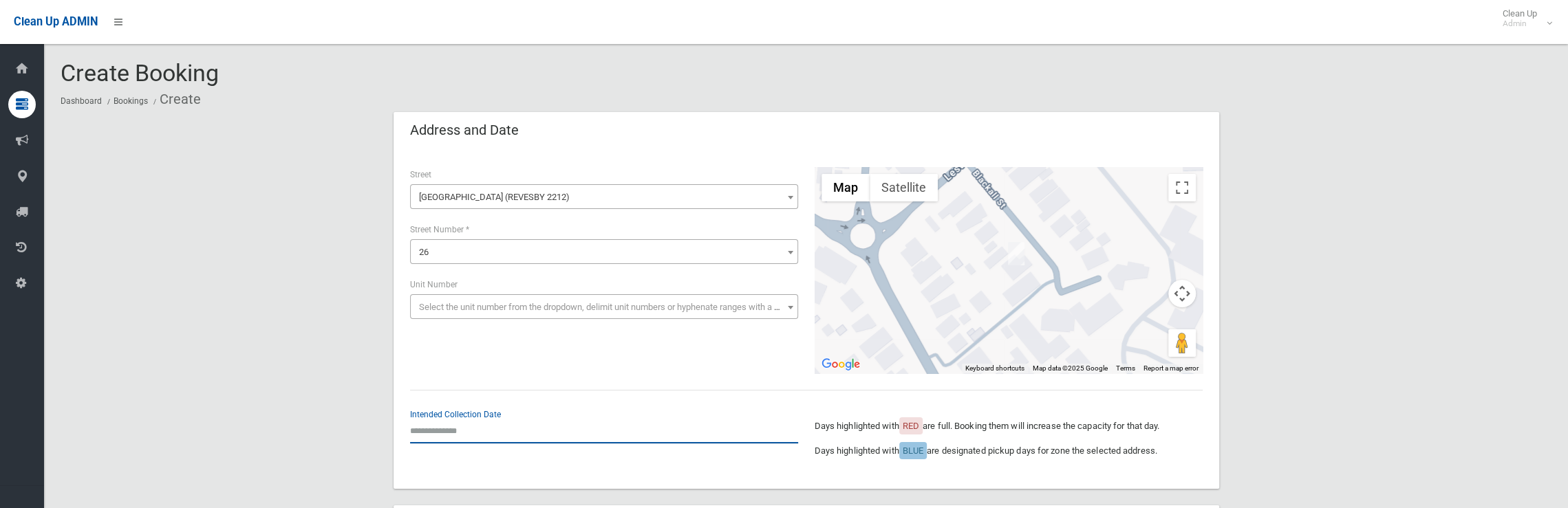
click at [472, 439] on input "text" at bounding box center [604, 430] width 388 height 26
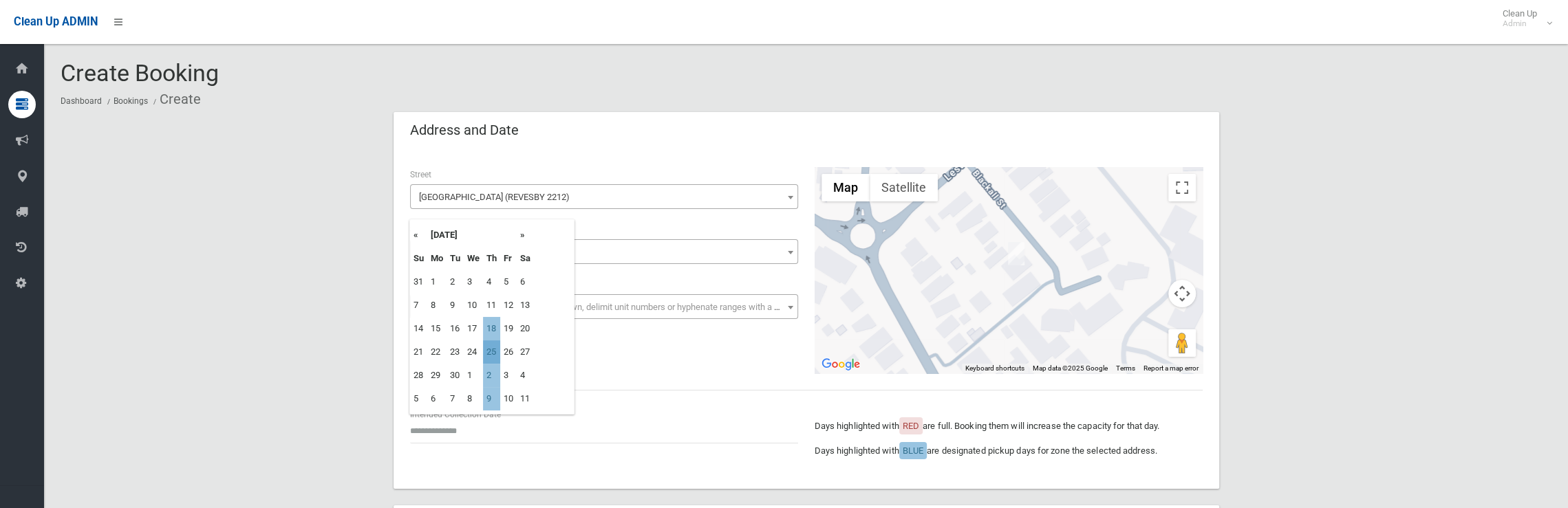
click at [495, 350] on td "25" at bounding box center [491, 351] width 17 height 23
type input "**********"
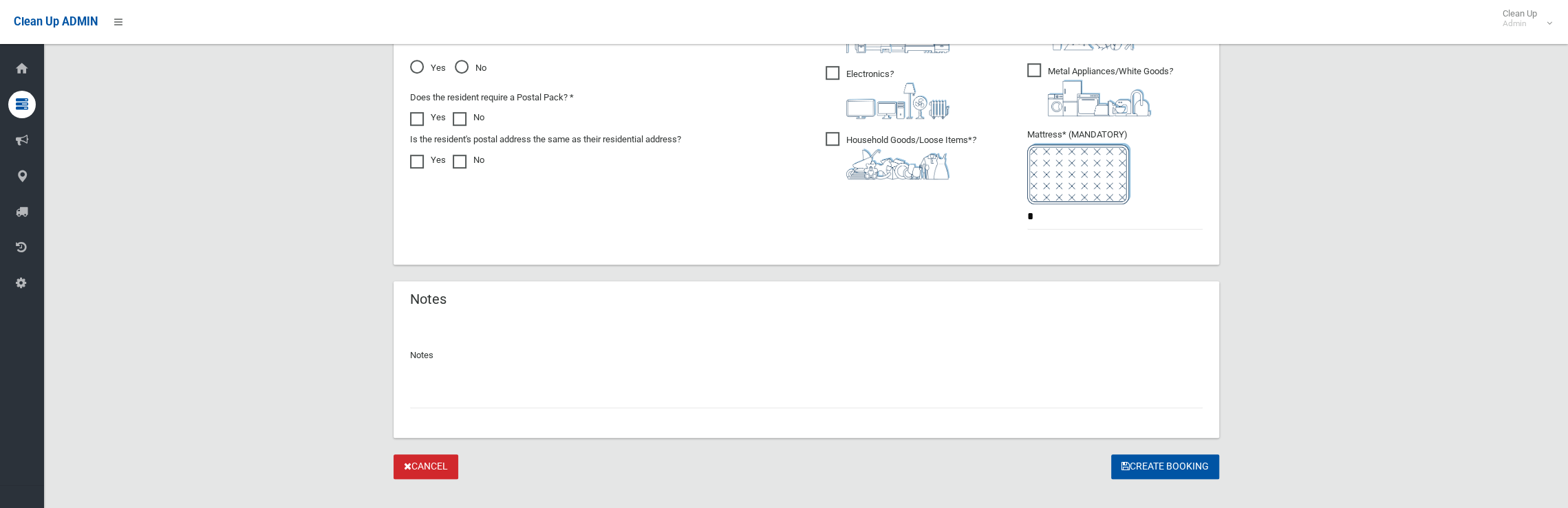
scroll to position [844, 0]
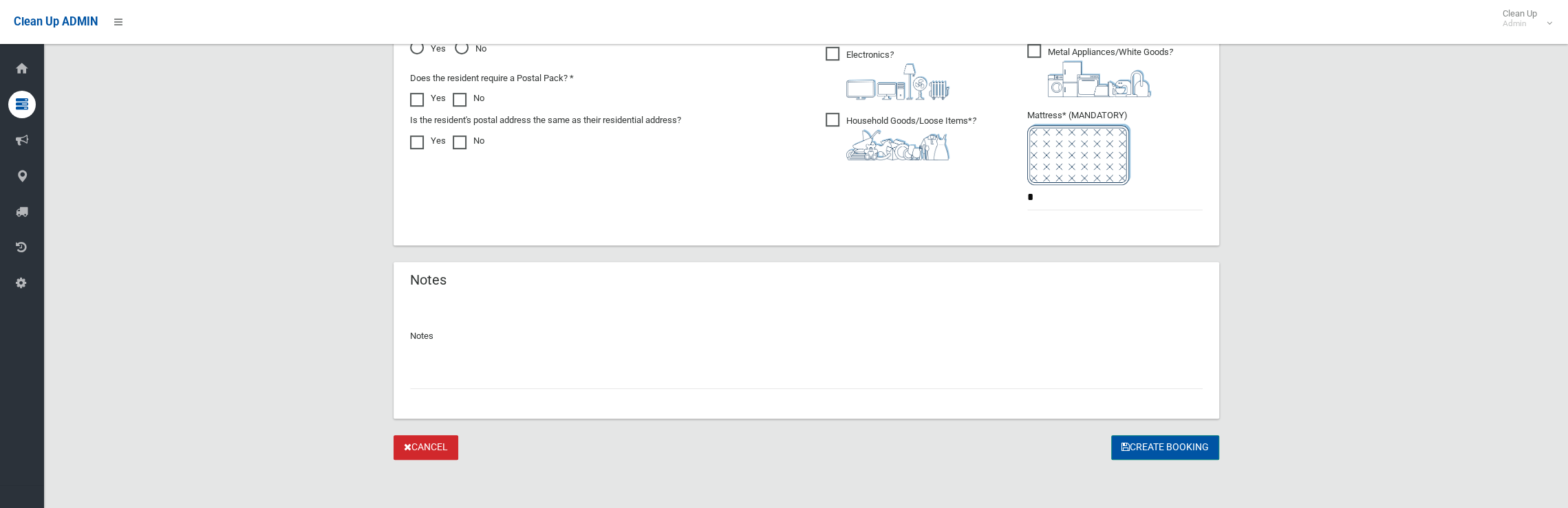
drag, startPoint x: 1149, startPoint y: 435, endPoint x: 571, endPoint y: 193, distance: 626.6
drag, startPoint x: 413, startPoint y: 99, endPoint x: 432, endPoint y: 105, distance: 19.9
click at [413, 93] on span at bounding box center [420, 93] width 20 height 0
click at [1151, 445] on button "Create Booking" at bounding box center [1165, 448] width 108 height 26
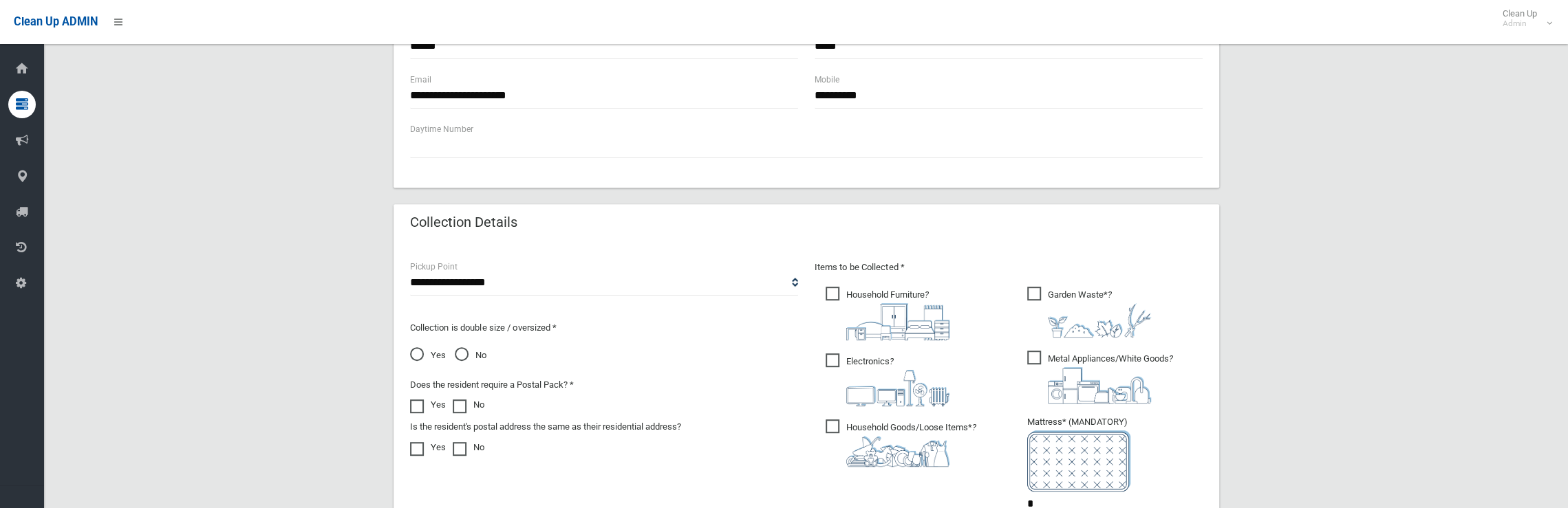
scroll to position [363, 0]
